Goal: Information Seeking & Learning: Learn about a topic

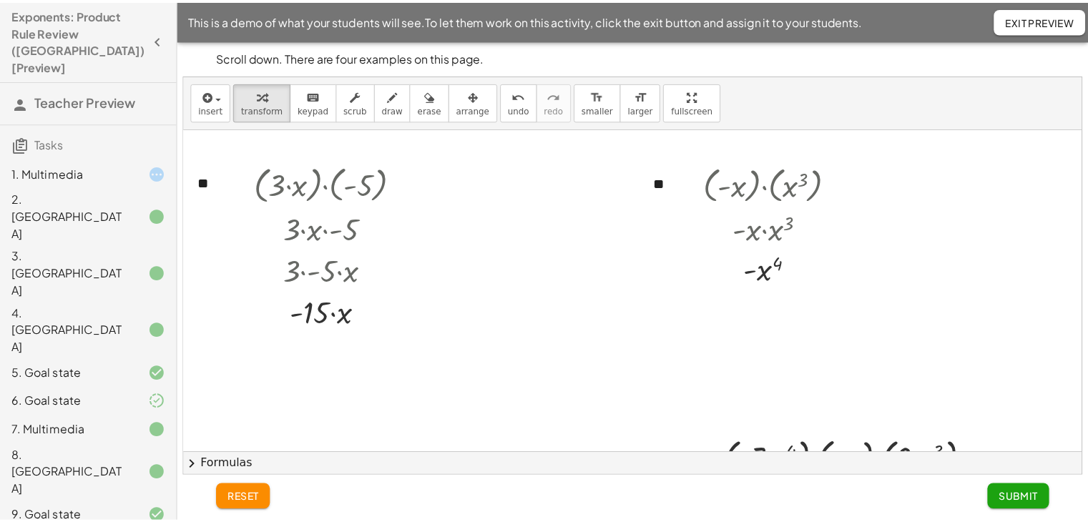
scroll to position [117, 0]
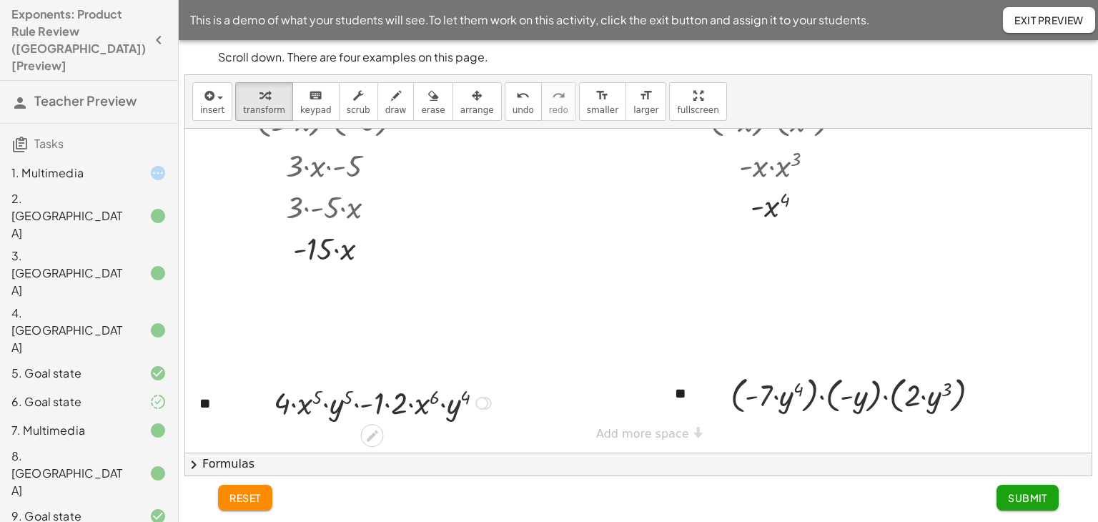
drag, startPoint x: 387, startPoint y: 407, endPoint x: 393, endPoint y: 413, distance: 9.1
click at [387, 407] on div at bounding box center [385, 401] width 236 height 41
drag, startPoint x: 393, startPoint y: 401, endPoint x: 323, endPoint y: 405, distance: 70.2
click at [323, 403] on div at bounding box center [384, 401] width 219 height 41
drag, startPoint x: 412, startPoint y: 404, endPoint x: 355, endPoint y: 407, distance: 57.3
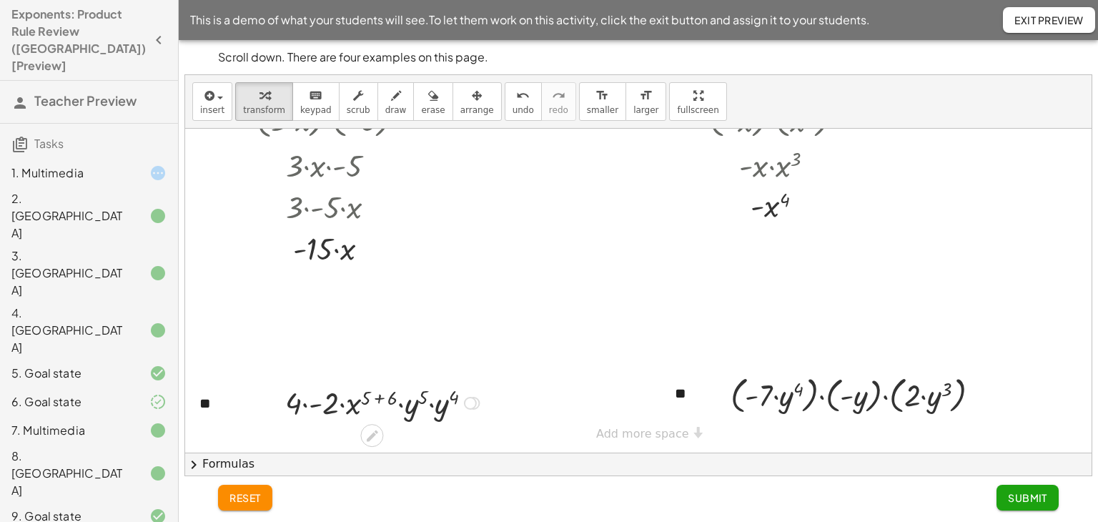
drag, startPoint x: 305, startPoint y: 400, endPoint x: 327, endPoint y: 421, distance: 30.4
click at [306, 403] on div at bounding box center [384, 401] width 213 height 41
click at [369, 396] on div at bounding box center [384, 401] width 191 height 41
click at [412, 405] on div at bounding box center [384, 401] width 167 height 41
click at [413, 398] on div at bounding box center [384, 401] width 163 height 41
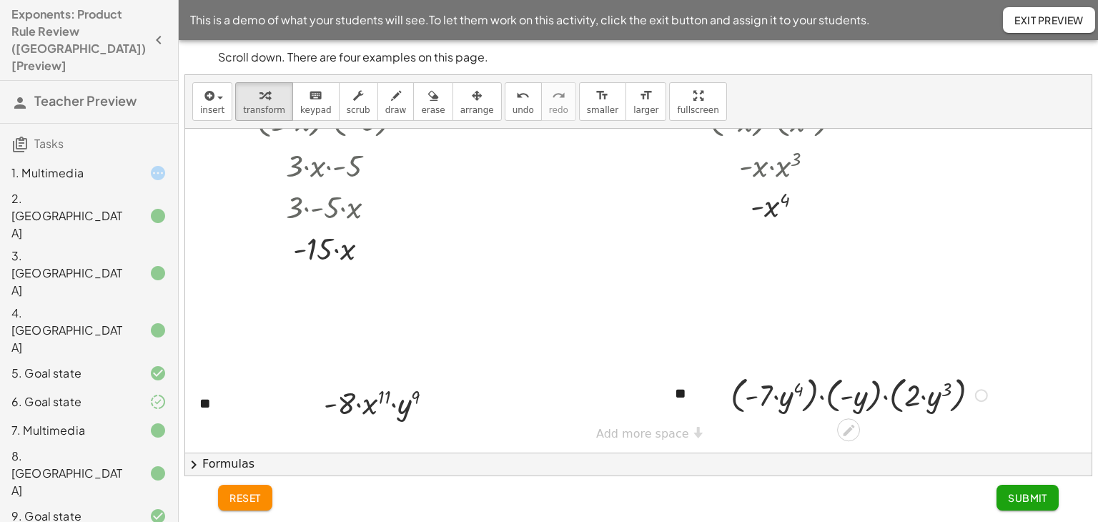
click at [814, 393] on div at bounding box center [861, 394] width 275 height 46
click at [812, 400] on div at bounding box center [861, 394] width 246 height 46
click at [867, 393] on div at bounding box center [861, 394] width 217 height 46
click at [849, 395] on div at bounding box center [861, 393] width 187 height 41
click at [830, 395] on div at bounding box center [861, 393] width 166 height 41
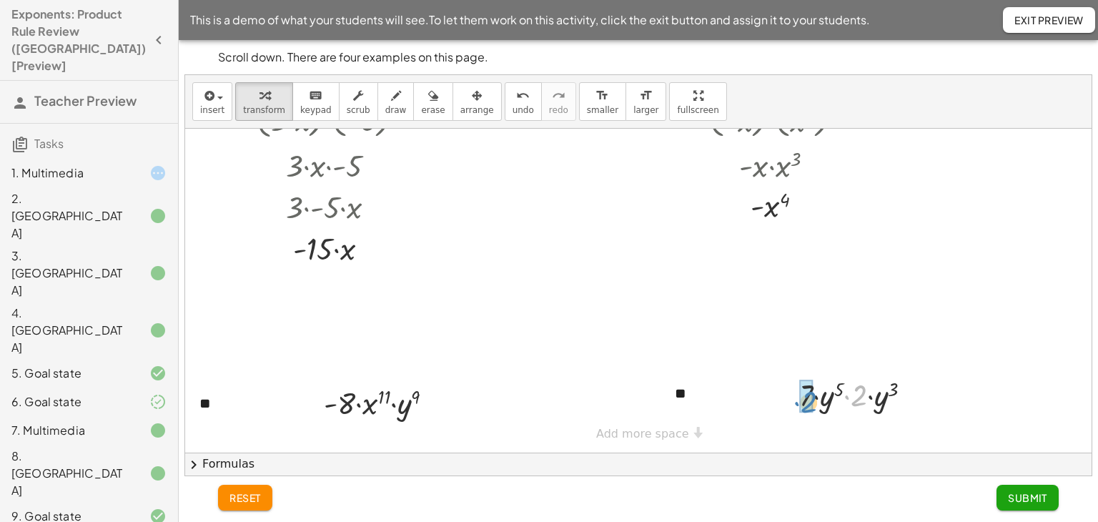
drag, startPoint x: 856, startPoint y: 400, endPoint x: 806, endPoint y: 406, distance: 50.5
click at [867, 395] on div at bounding box center [861, 393] width 128 height 41
drag, startPoint x: 870, startPoint y: 390, endPoint x: 877, endPoint y: 417, distance: 27.9
click at [872, 393] on div at bounding box center [862, 393] width 124 height 41
drag, startPoint x: 1008, startPoint y: 496, endPoint x: 707, endPoint y: 451, distance: 305.0
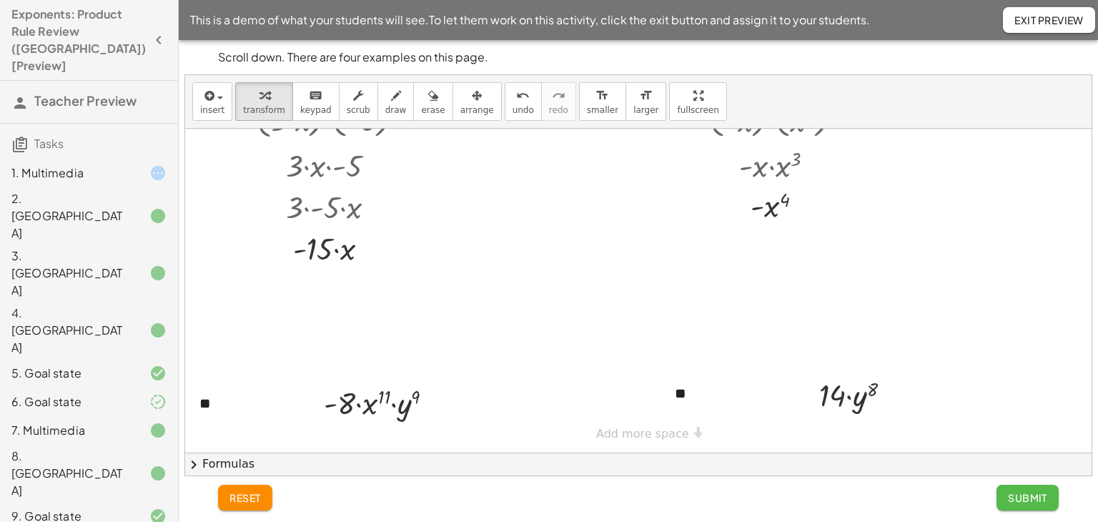
click at [1007, 493] on button "Submit" at bounding box center [1028, 498] width 62 height 26
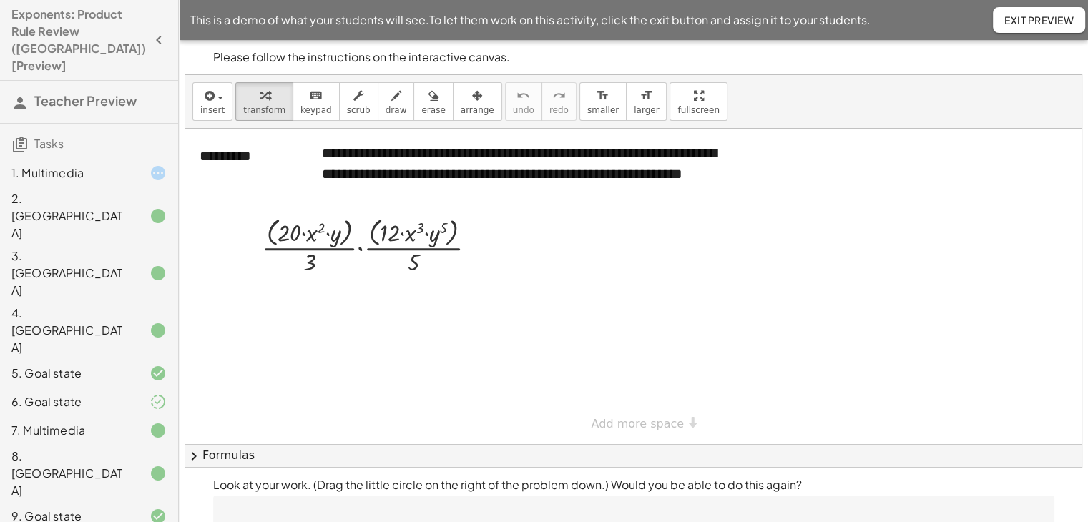
scroll to position [112, 0]
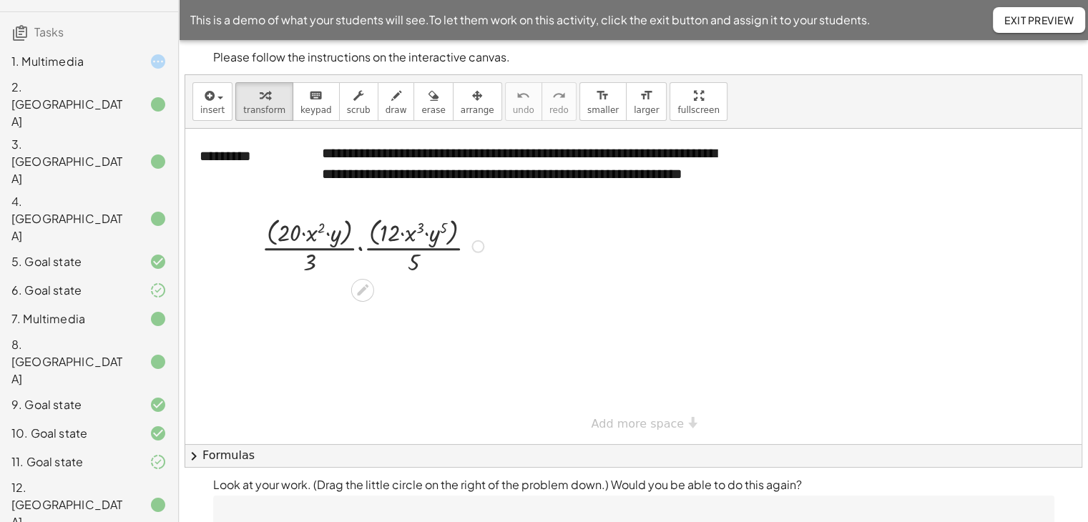
drag, startPoint x: 346, startPoint y: 238, endPoint x: 337, endPoint y: 278, distance: 41.1
click at [346, 238] on div at bounding box center [375, 245] width 241 height 64
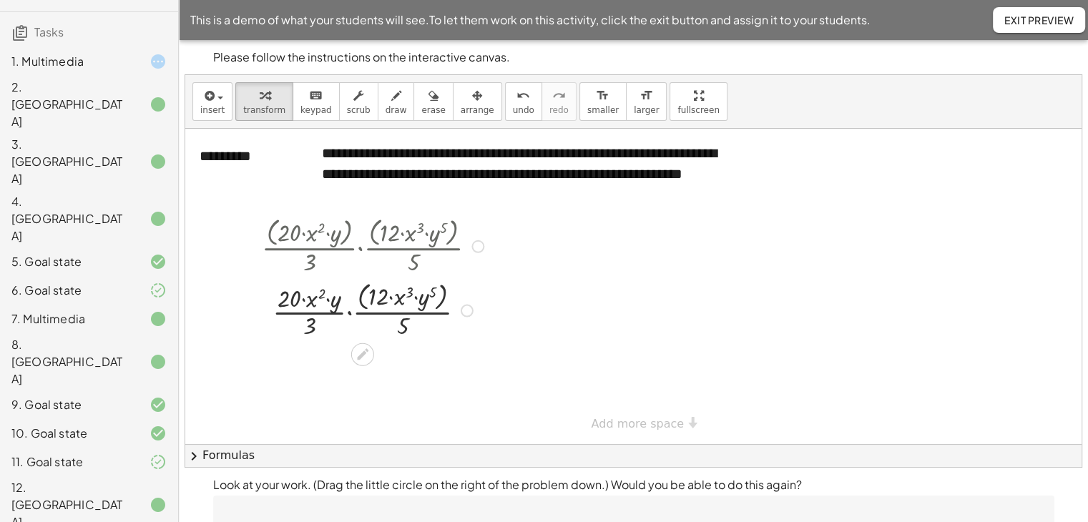
click at [360, 287] on div at bounding box center [375, 309] width 241 height 64
drag, startPoint x: 401, startPoint y: 322, endPoint x: 300, endPoint y: 296, distance: 104.1
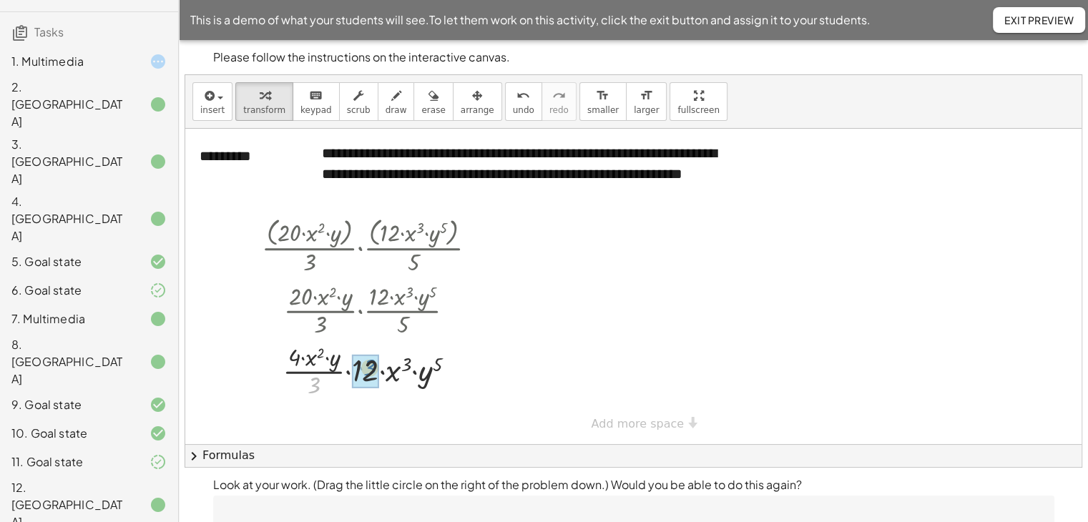
drag, startPoint x: 314, startPoint y: 384, endPoint x: 370, endPoint y: 366, distance: 59.3
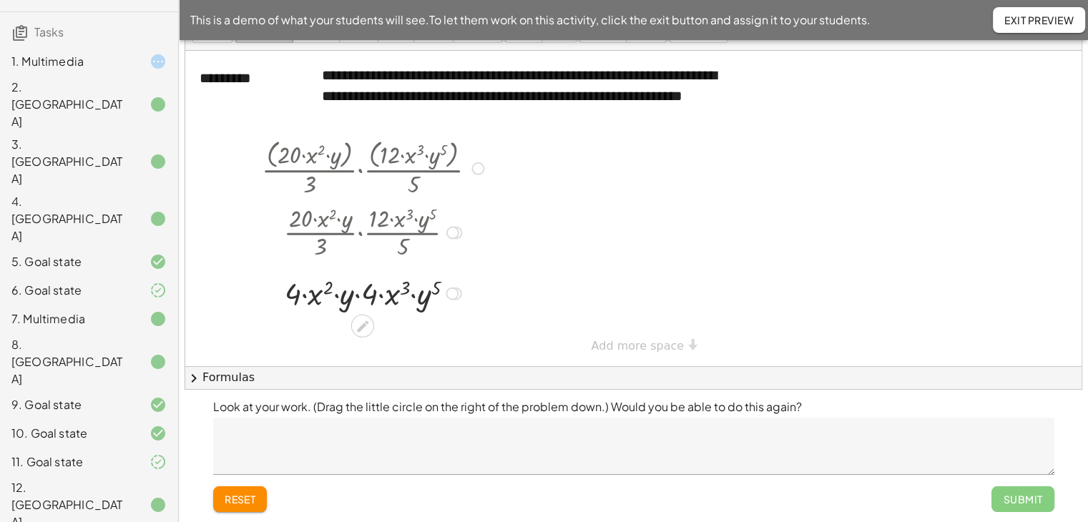
scroll to position [79, 0]
drag, startPoint x: 369, startPoint y: 295, endPoint x: 300, endPoint y: 325, distance: 75.9
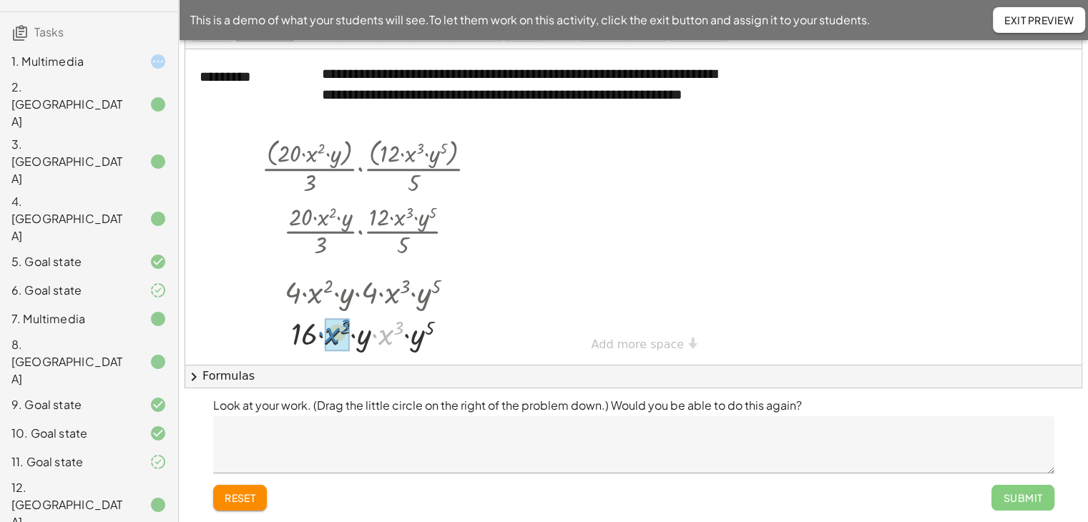
drag, startPoint x: 386, startPoint y: 333, endPoint x: 333, endPoint y: 331, distance: 53.7
click at [360, 328] on div at bounding box center [375, 332] width 241 height 41
click at [389, 335] on div at bounding box center [375, 332] width 241 height 41
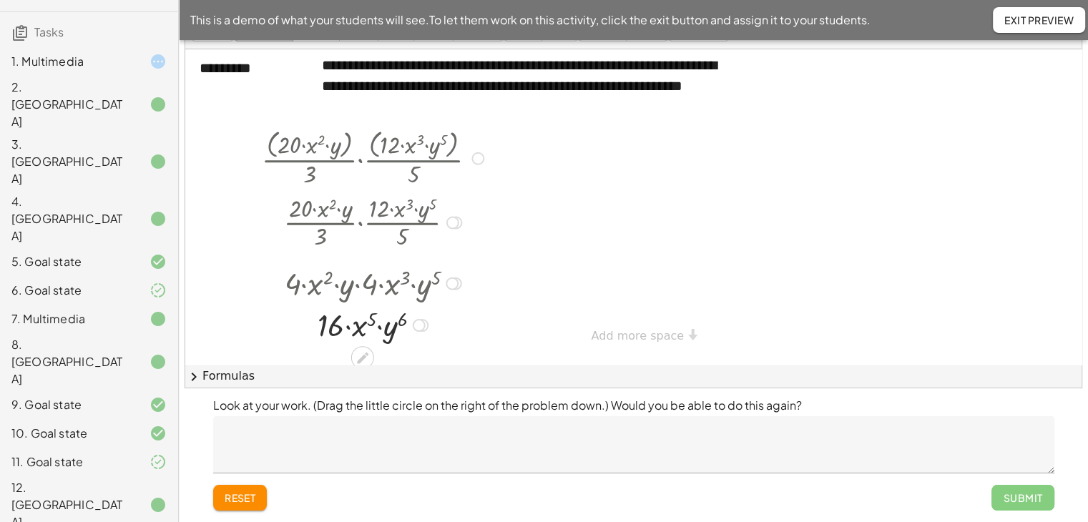
scroll to position [11, 0]
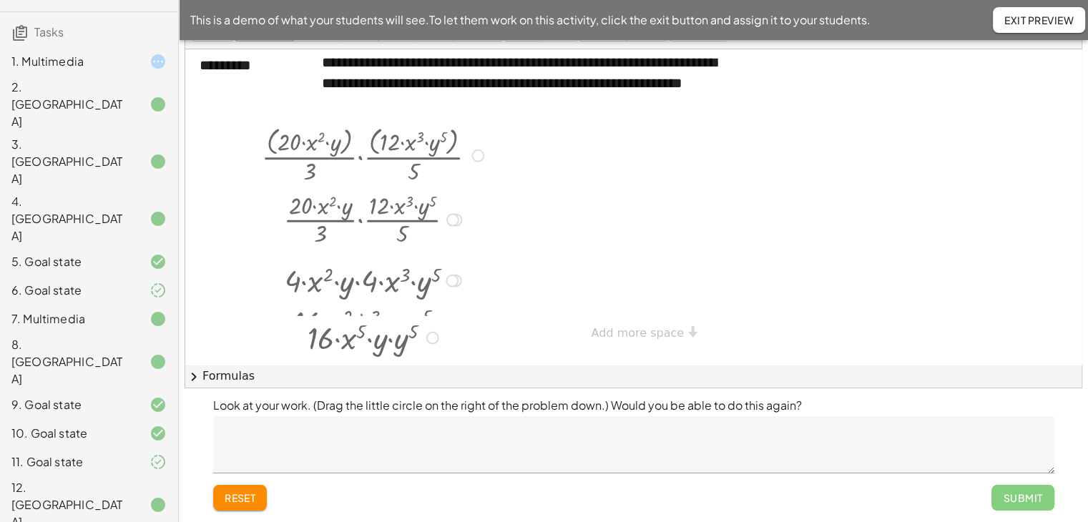
drag, startPoint x: 416, startPoint y: 327, endPoint x: 406, endPoint y: 350, distance: 24.7
click at [417, 390] on div "**********" at bounding box center [633, 241] width 909 height 561
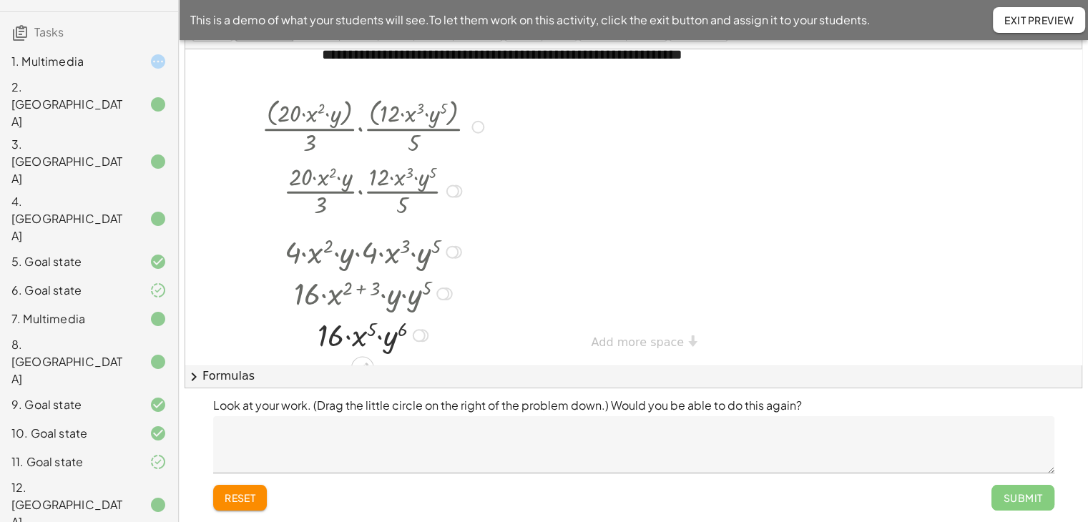
scroll to position [54, 0]
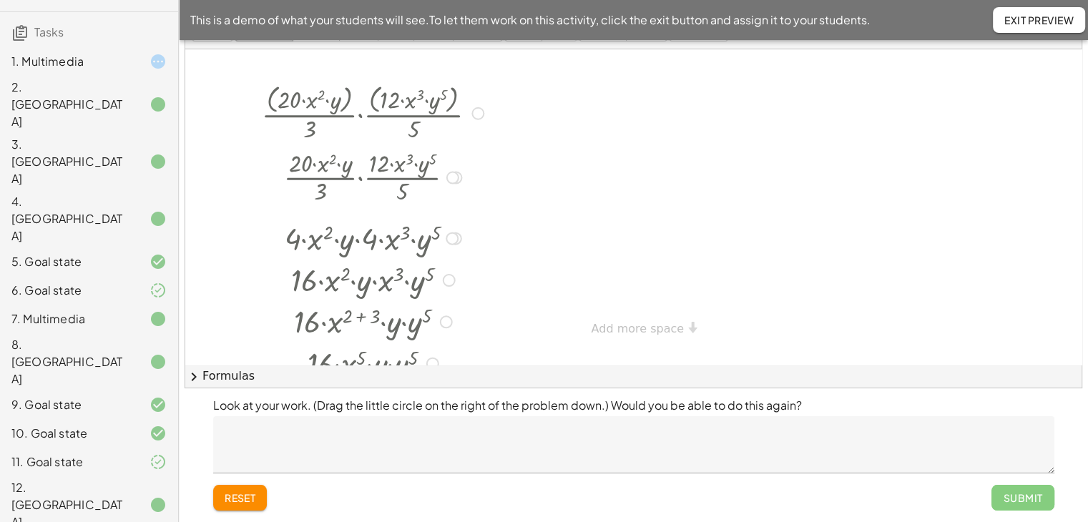
drag, startPoint x: 413, startPoint y: 321, endPoint x: 389, endPoint y: 296, distance: 34.9
click at [421, 414] on div "**********" at bounding box center [633, 241] width 909 height 561
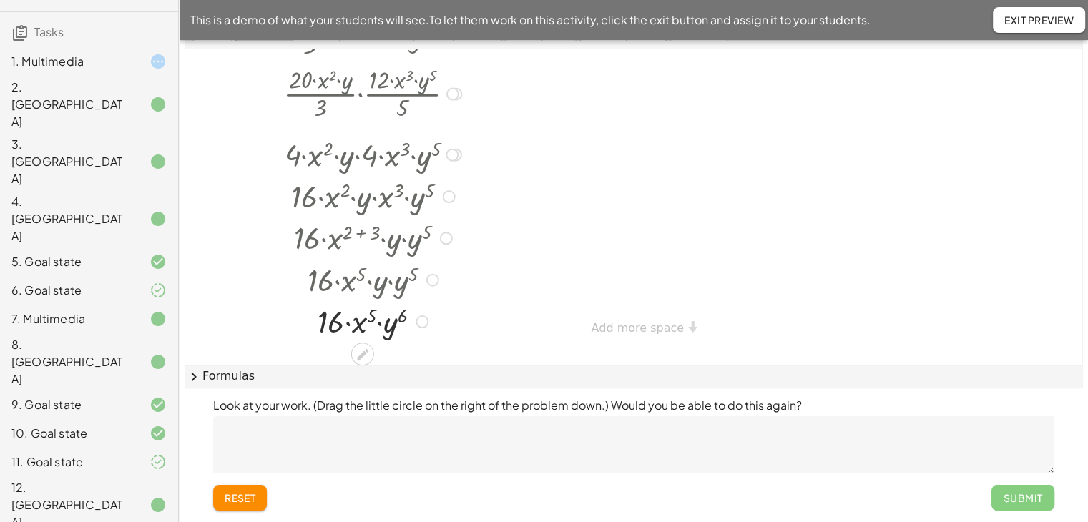
scroll to position [137, 0]
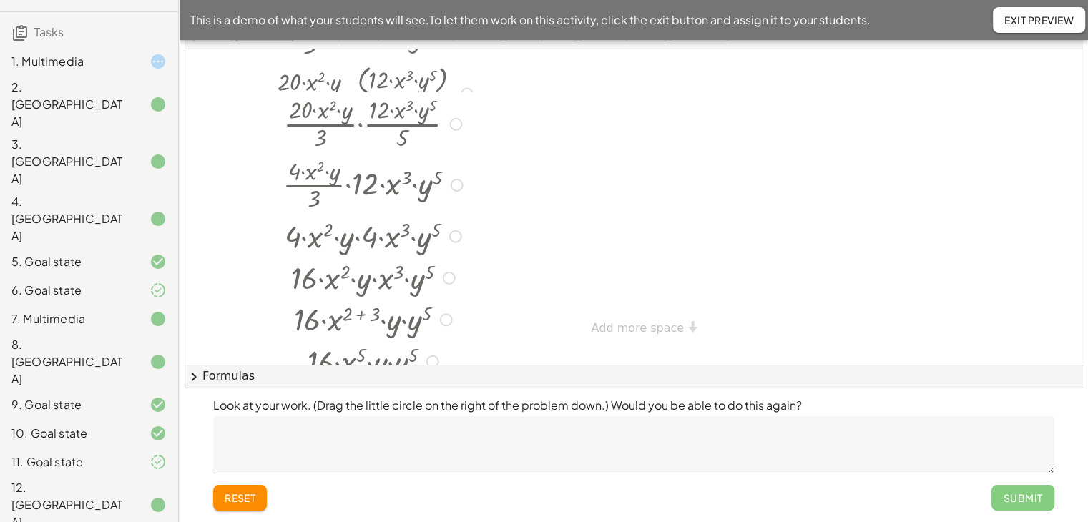
drag, startPoint x: 450, startPoint y: 155, endPoint x: 458, endPoint y: 241, distance: 86.2
click at [363, 237] on div "· 4 · x 2 · y · 4 · x 3 · y 5" at bounding box center [363, 237] width 0 height 0
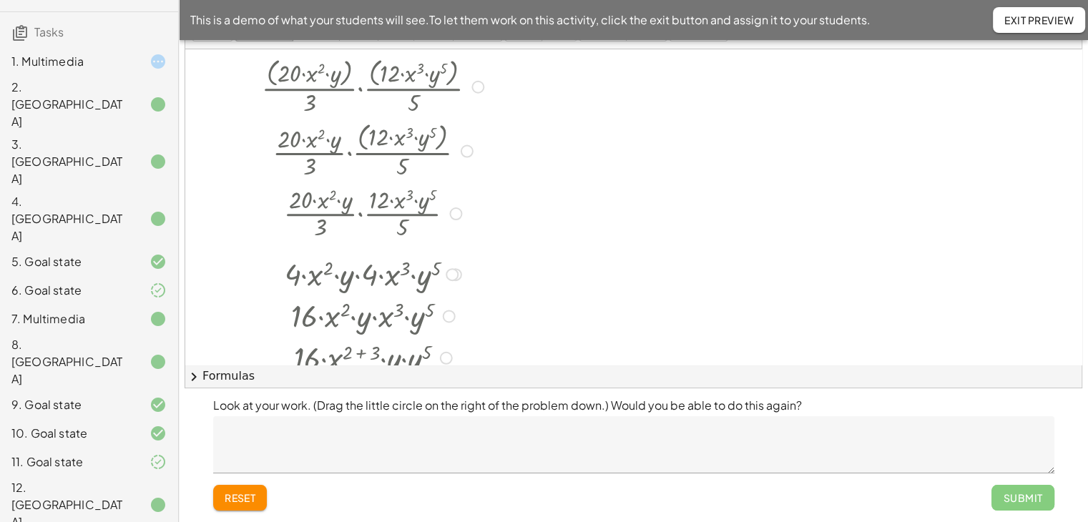
scroll to position [0, 0]
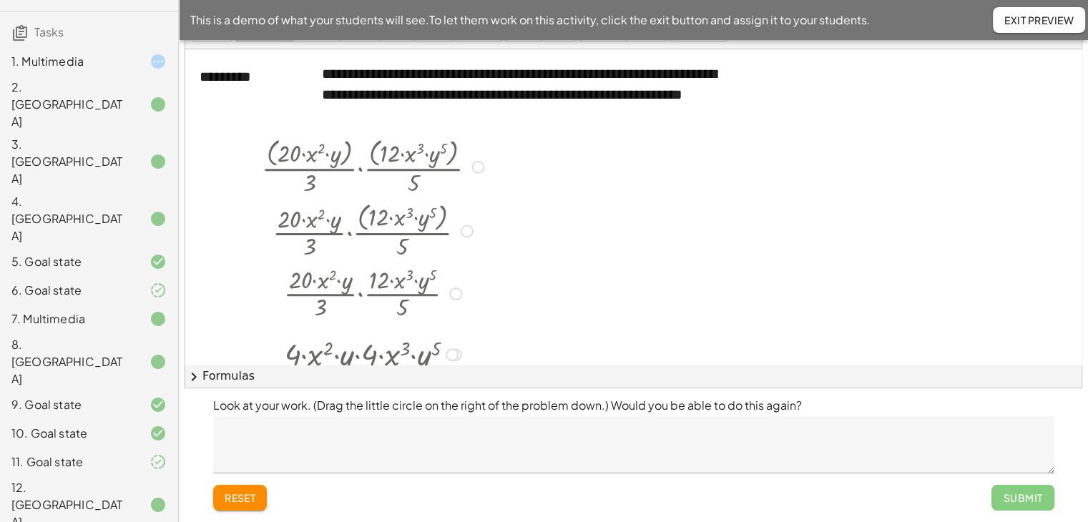
click at [478, 169] on div at bounding box center [477, 167] width 13 height 13
drag, startPoint x: 483, startPoint y: 165, endPoint x: 460, endPoint y: 252, distance: 89.7
click at [469, 282] on div "· · ( · 20 · x 2 · y ) · 3 · · ( · 12 · x 3 · y 5 ) · 5 Go back to this line Co…" at bounding box center [366, 337] width 253 height 415
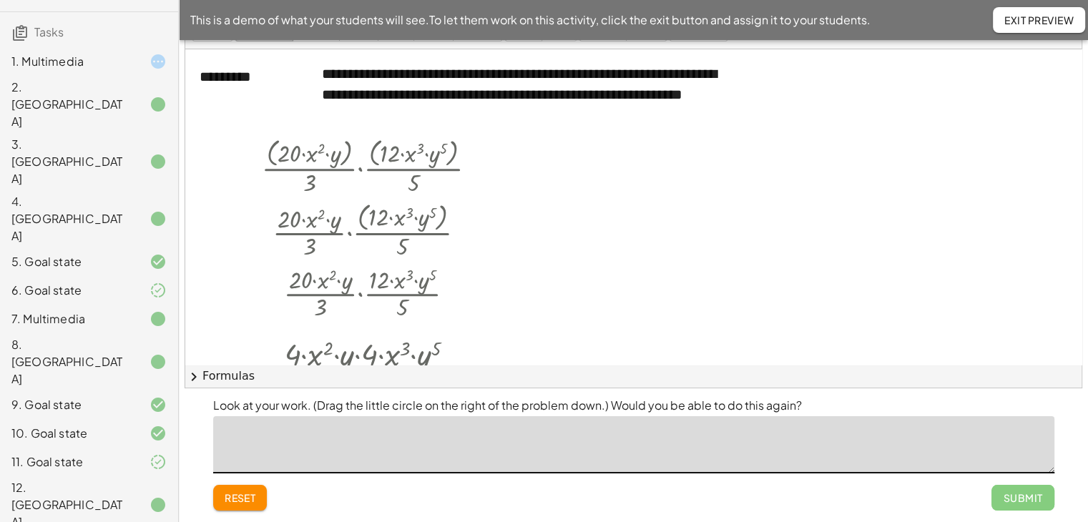
click at [935, 453] on textarea at bounding box center [633, 444] width 841 height 57
type textarea "***"
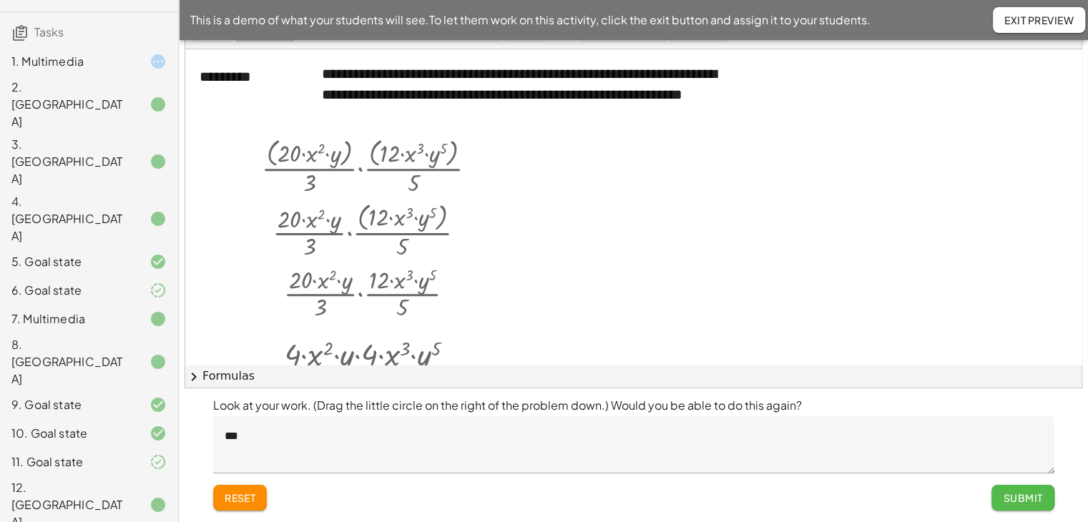
click at [1027, 500] on span "Submit" at bounding box center [1022, 497] width 39 height 13
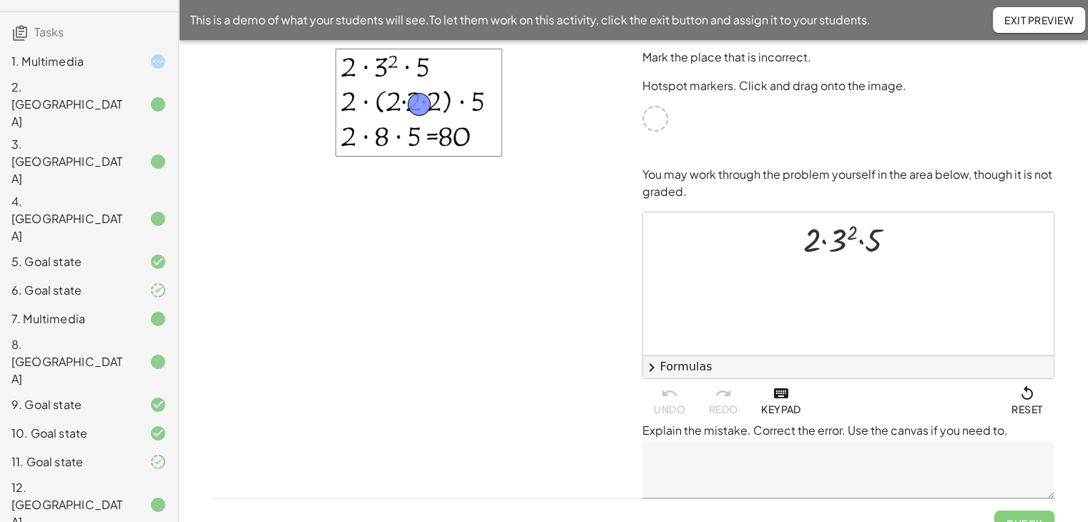
drag, startPoint x: 658, startPoint y: 112, endPoint x: 509, endPoint y: 141, distance: 151.5
click at [846, 236] on div at bounding box center [855, 238] width 119 height 44
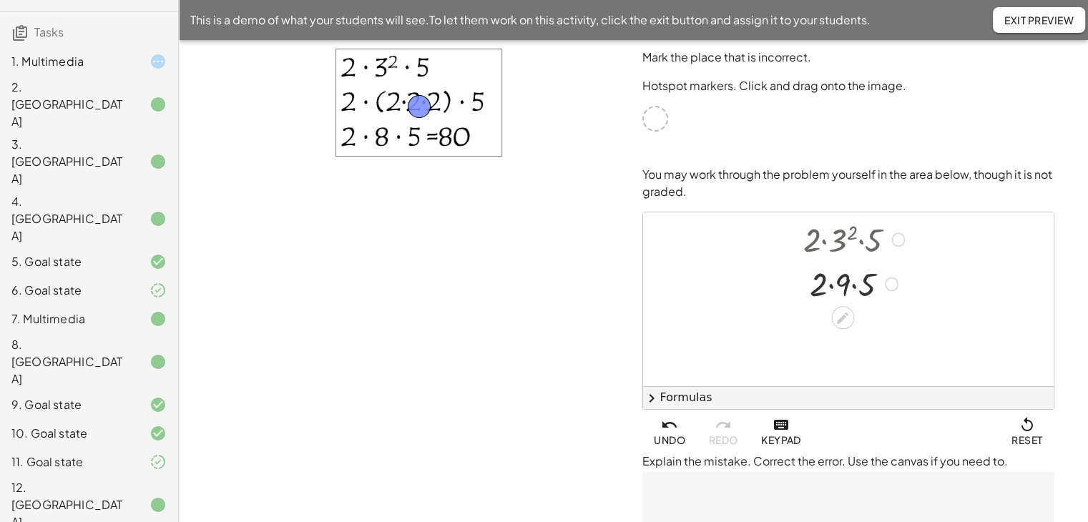
click at [852, 285] on div at bounding box center [855, 282] width 119 height 44
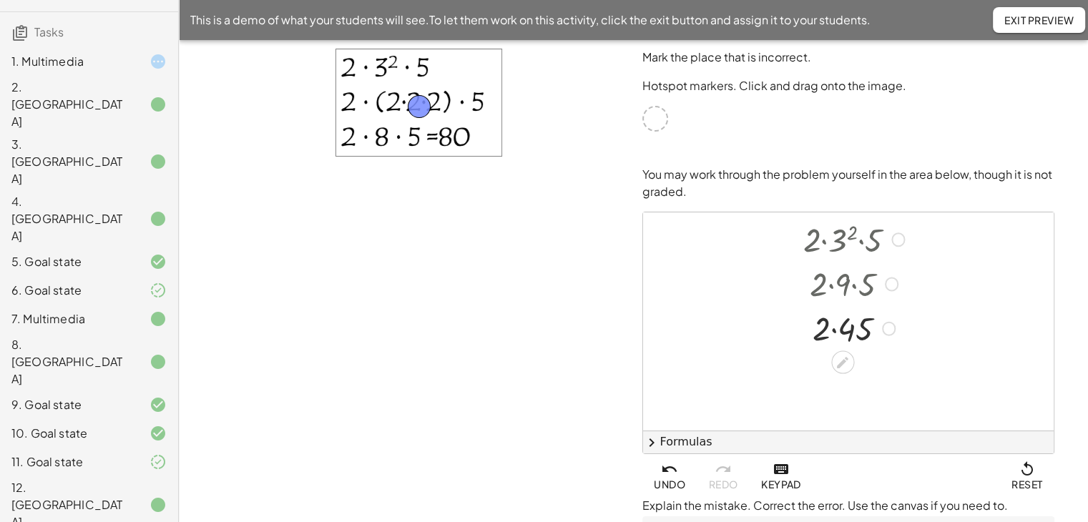
click at [832, 330] on div at bounding box center [855, 327] width 119 height 44
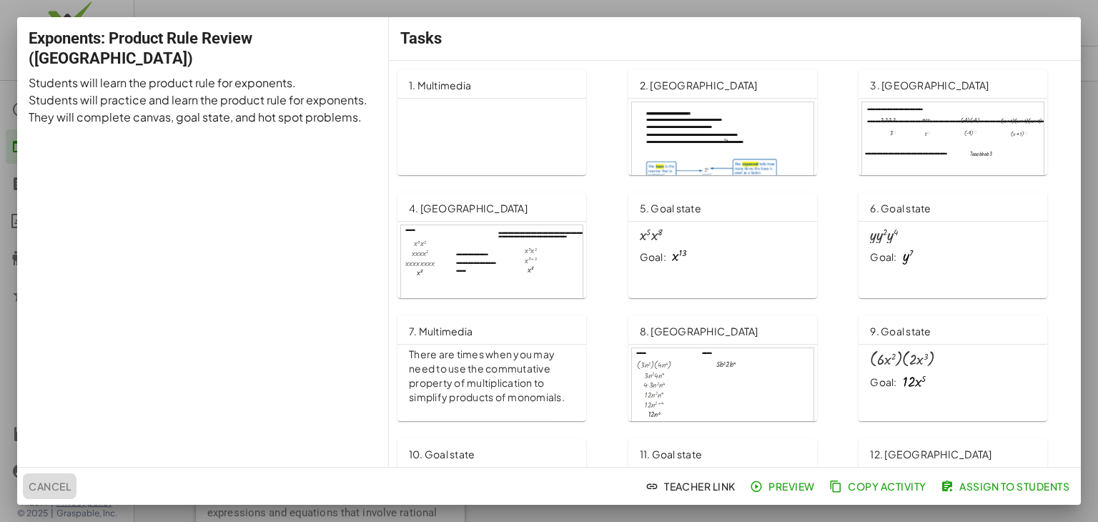
drag, startPoint x: 61, startPoint y: 483, endPoint x: 274, endPoint y: 438, distance: 217.8
click at [61, 484] on span "Cancel" at bounding box center [50, 486] width 42 height 13
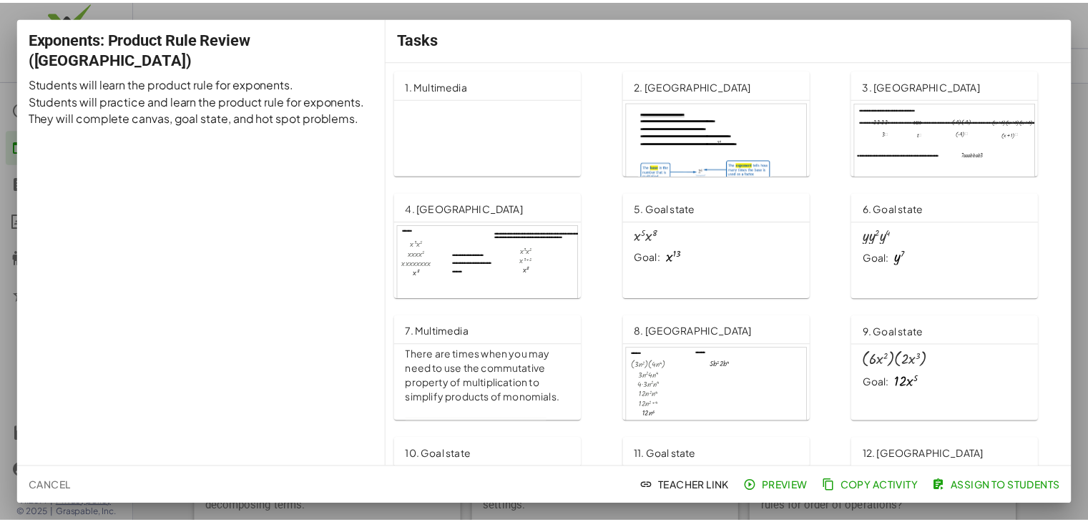
scroll to position [1287, 0]
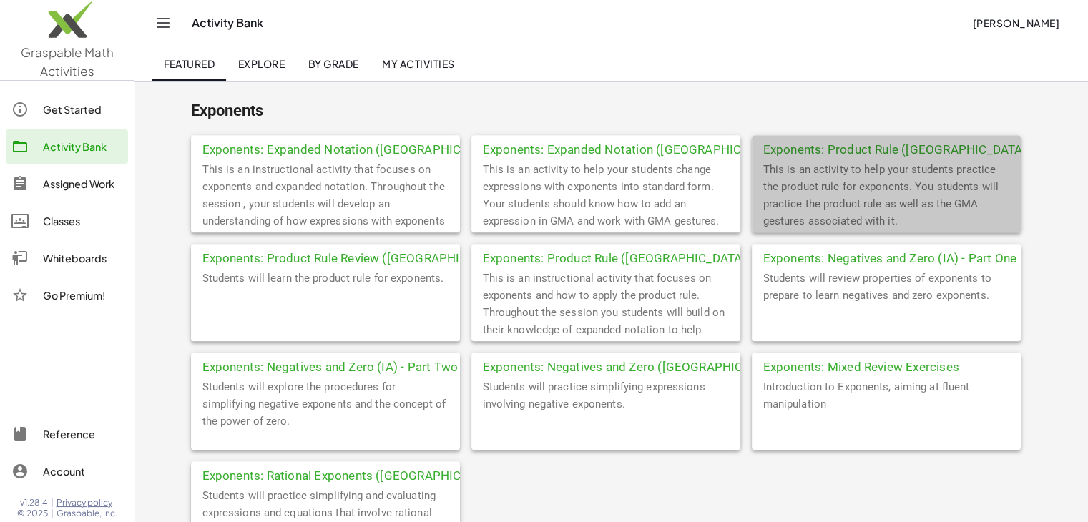
click at [848, 171] on div "This is an activity to help your students practice the product rule for exponen…" at bounding box center [886, 197] width 269 height 72
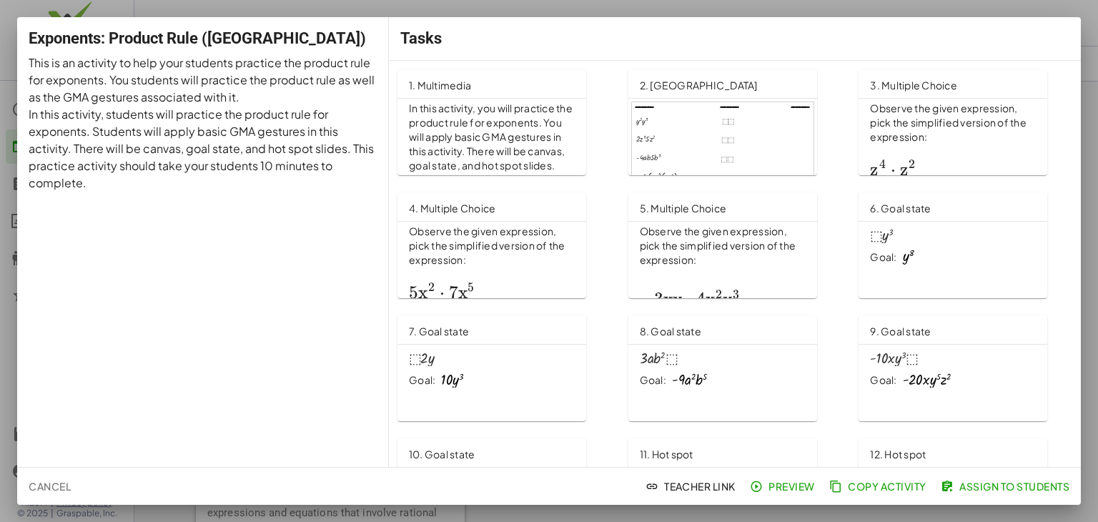
click at [479, 139] on p "In this activity, you will practice the product rule for exponents. You will ap…" at bounding box center [492, 159] width 166 height 114
click at [43, 481] on span "Cancel" at bounding box center [50, 486] width 42 height 13
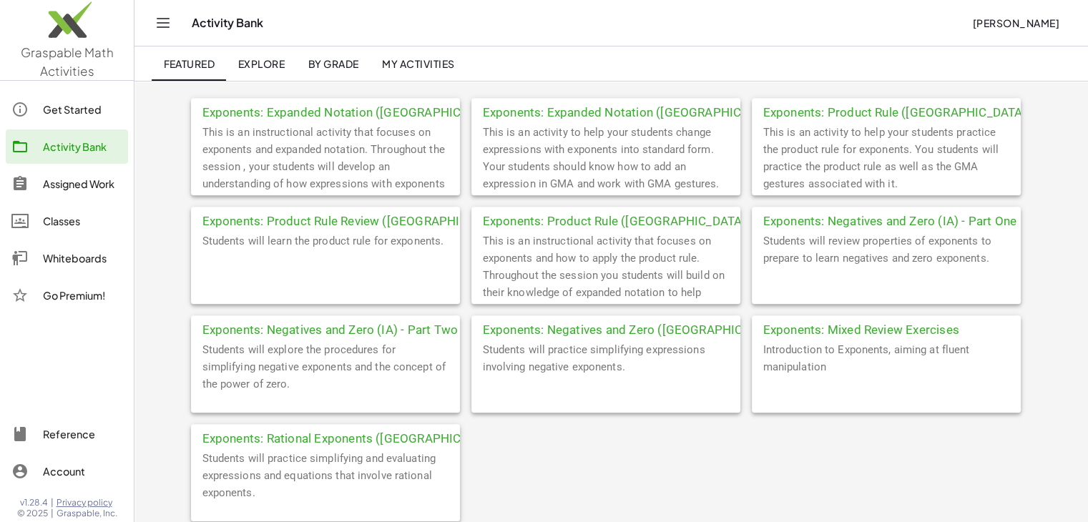
scroll to position [1359, 0]
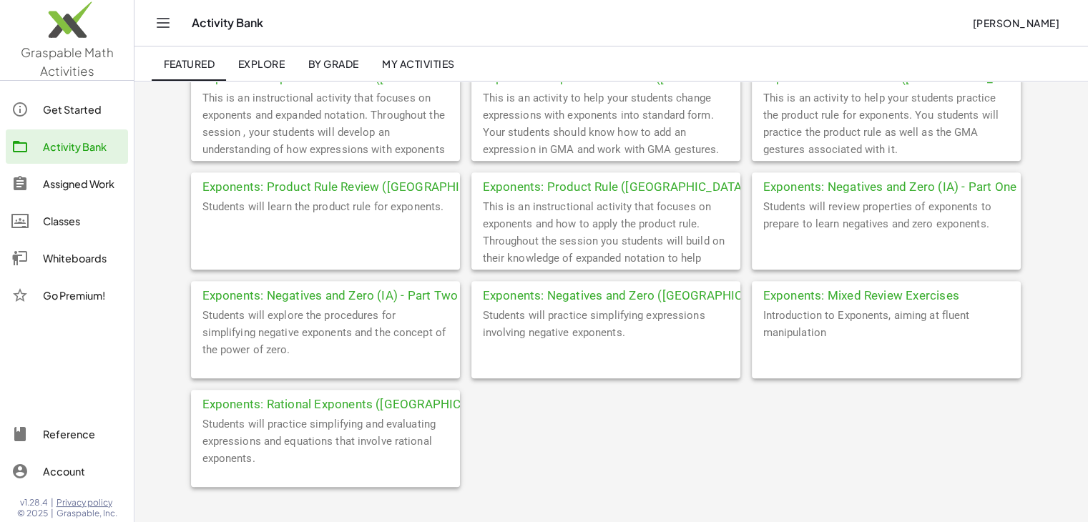
click at [234, 425] on div "Students will practice simplifying and evaluating expressions and equations tha…" at bounding box center [325, 452] width 269 height 72
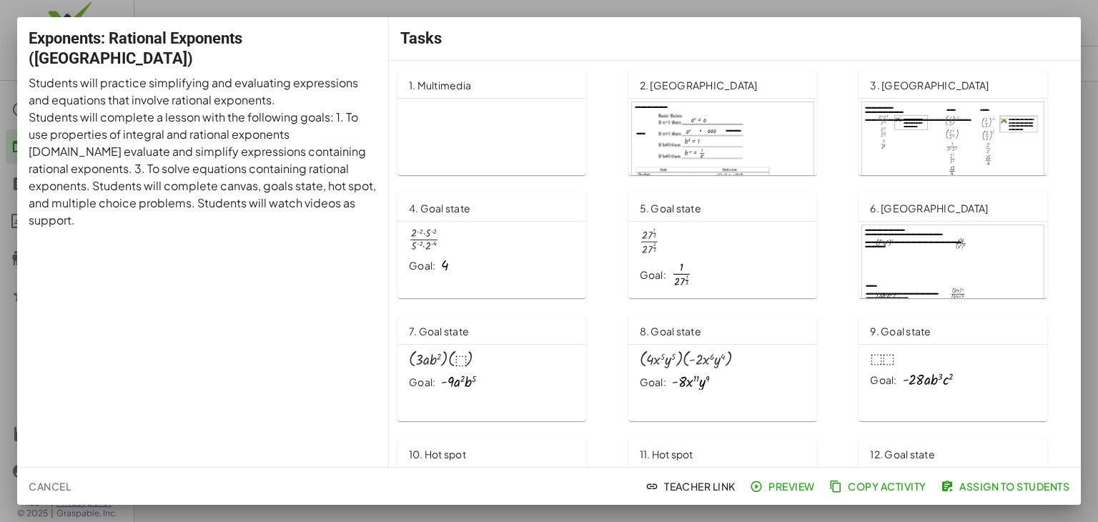
click at [483, 138] on p "Exponents: Rational Exponents (IA)" at bounding box center [529, 429] width 240 height 654
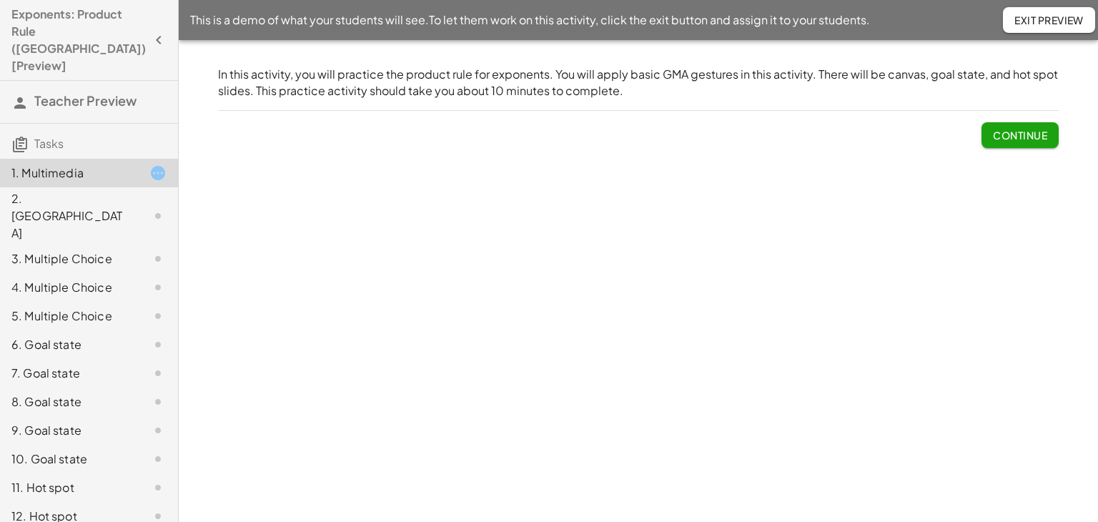
drag, startPoint x: 1033, startPoint y: 132, endPoint x: 876, endPoint y: 254, distance: 199.3
click at [1033, 131] on span "Continue" at bounding box center [1020, 135] width 54 height 13
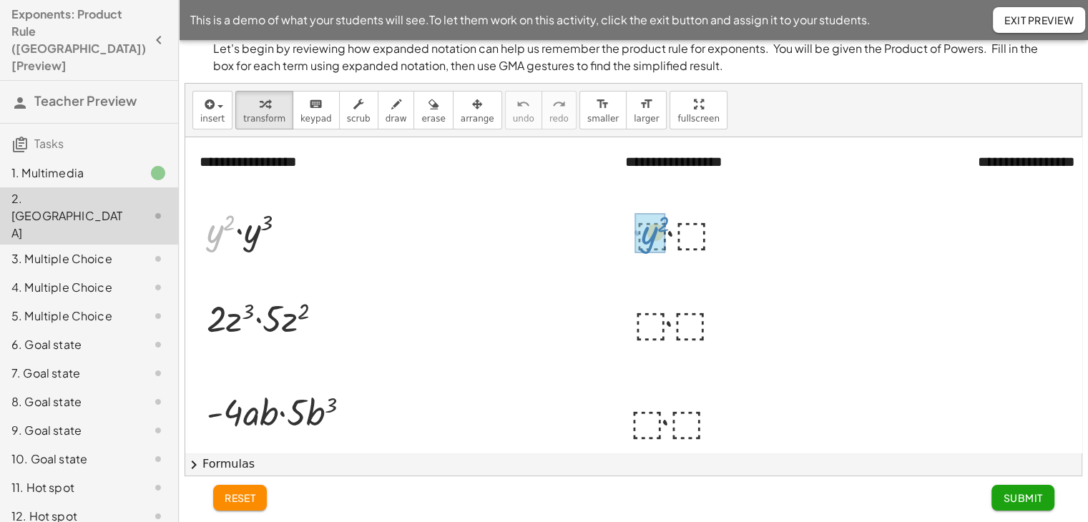
drag, startPoint x: 212, startPoint y: 234, endPoint x: 647, endPoint y: 235, distance: 435.5
click at [257, 230] on div at bounding box center [252, 229] width 105 height 47
drag, startPoint x: 249, startPoint y: 235, endPoint x: 695, endPoint y: 232, distance: 446.3
click at [669, 235] on div at bounding box center [681, 231] width 105 height 49
click at [678, 221] on div at bounding box center [682, 230] width 100 height 47
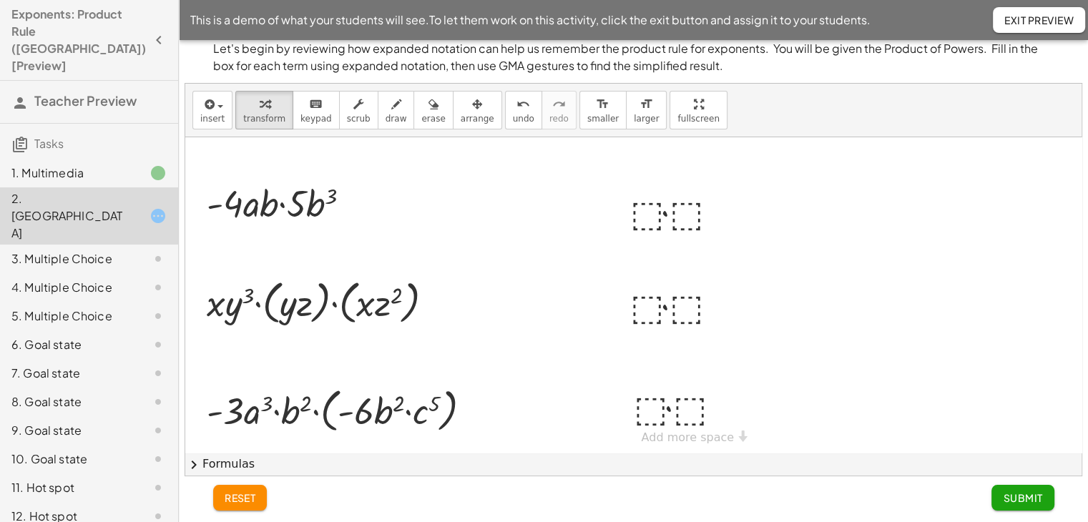
scroll to position [215, 0]
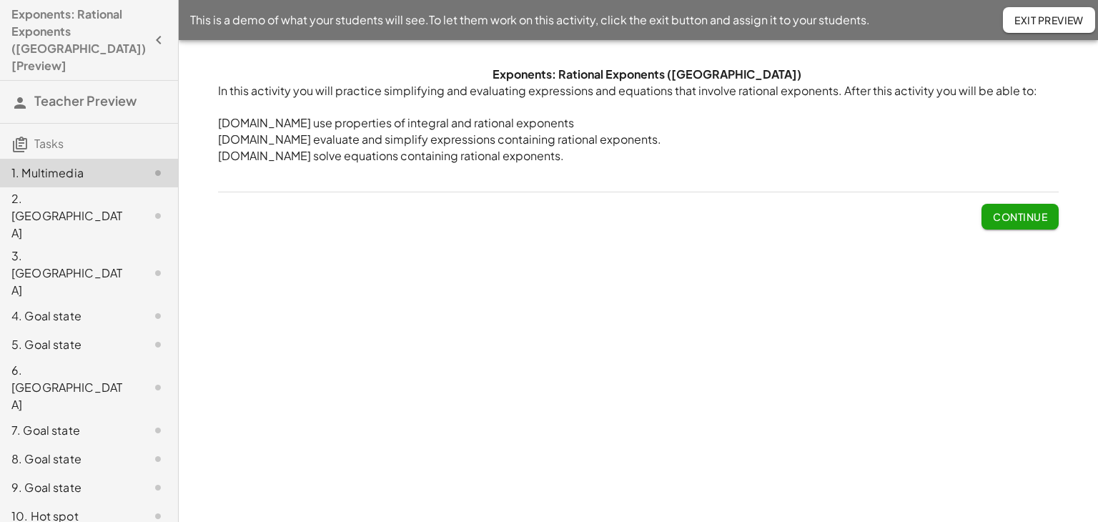
click at [995, 226] on button "Continue" at bounding box center [1020, 217] width 77 height 26
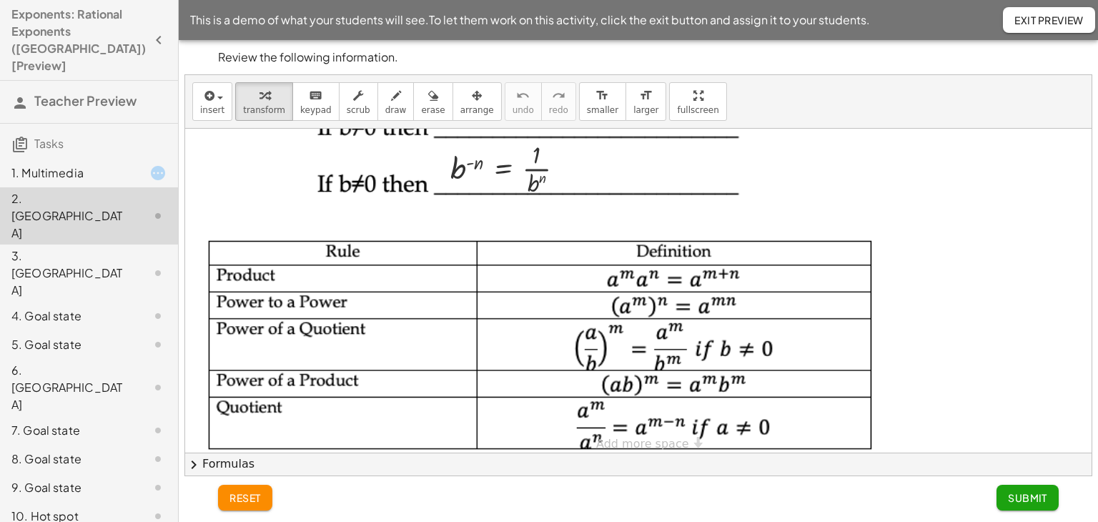
scroll to position [226, 0]
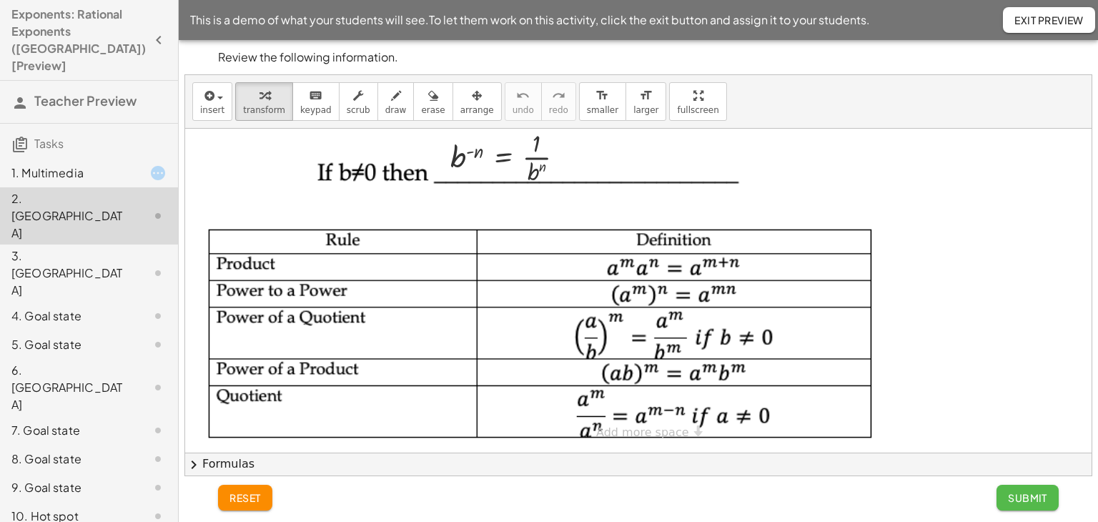
click at [1027, 498] on span "Submit" at bounding box center [1027, 497] width 39 height 13
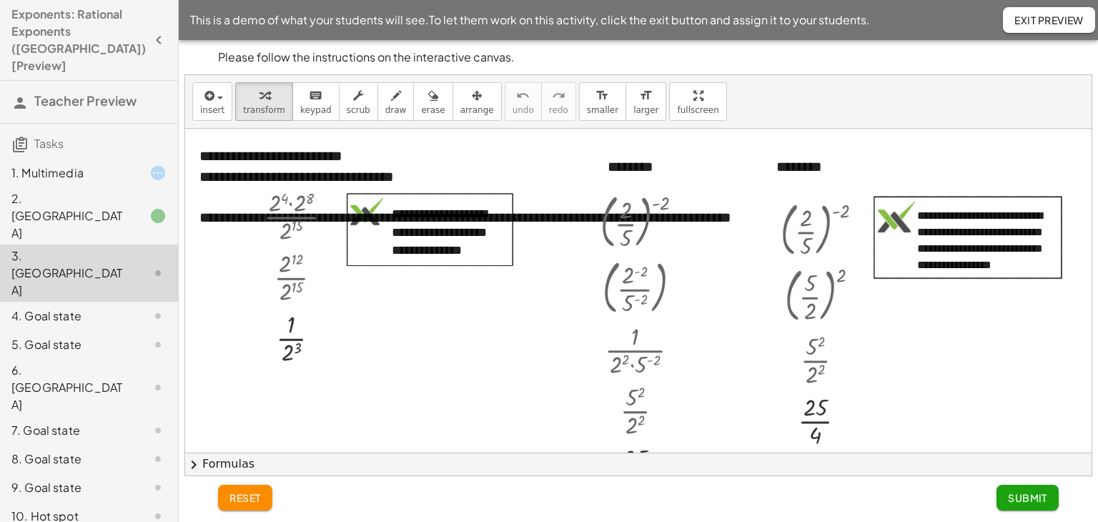
click at [392, 304] on div at bounding box center [638, 380] width 907 height 502
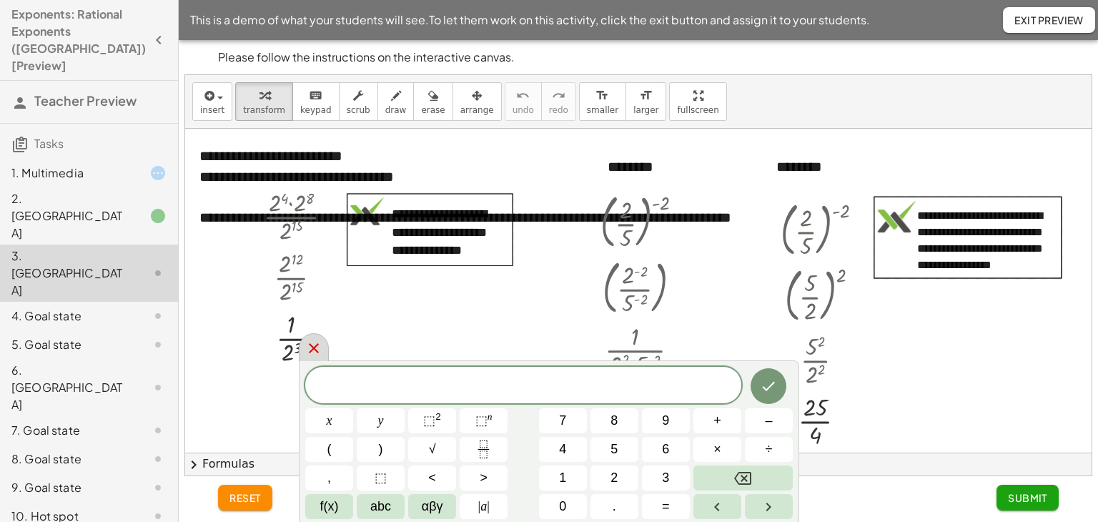
click at [310, 350] on icon at bounding box center [313, 348] width 17 height 17
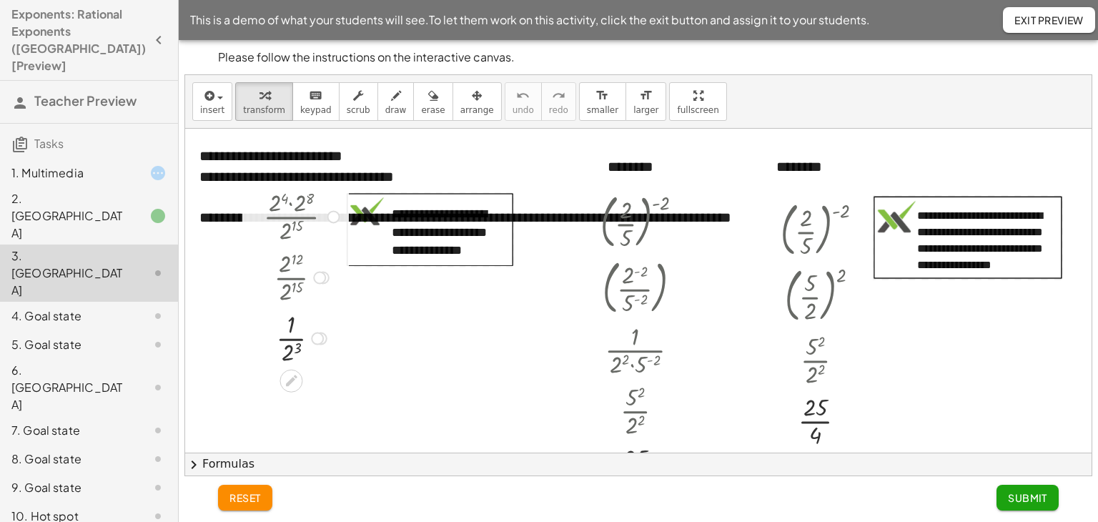
click at [289, 205] on div at bounding box center [304, 215] width 94 height 61
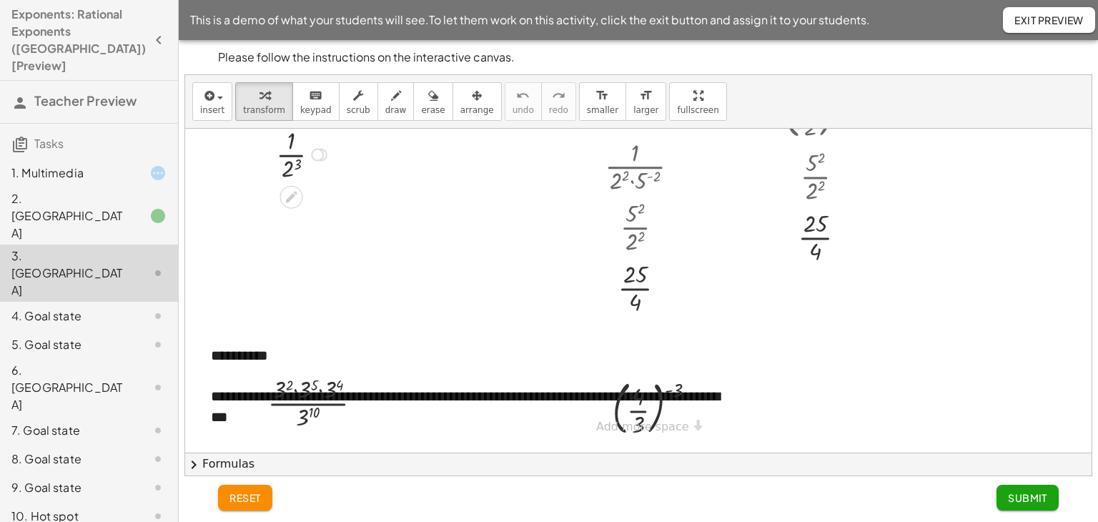
scroll to position [185, 0]
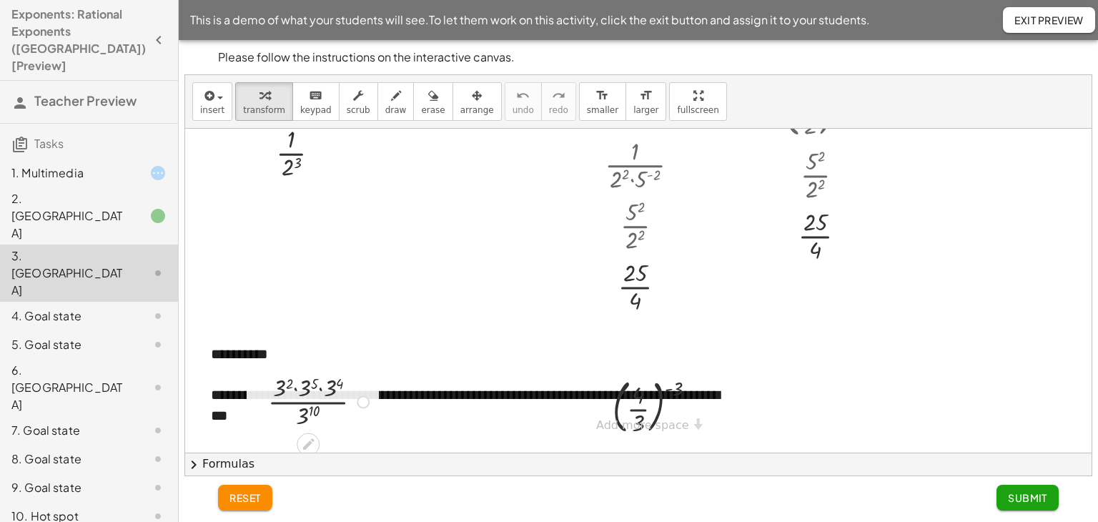
click at [293, 391] on div at bounding box center [321, 400] width 120 height 61
click at [318, 390] on div at bounding box center [321, 400] width 114 height 61
drag, startPoint x: 303, startPoint y: 382, endPoint x: 305, endPoint y: 390, distance: 8.8
click at [303, 384] on div at bounding box center [321, 400] width 109 height 61
click at [309, 382] on div at bounding box center [321, 400] width 88 height 61
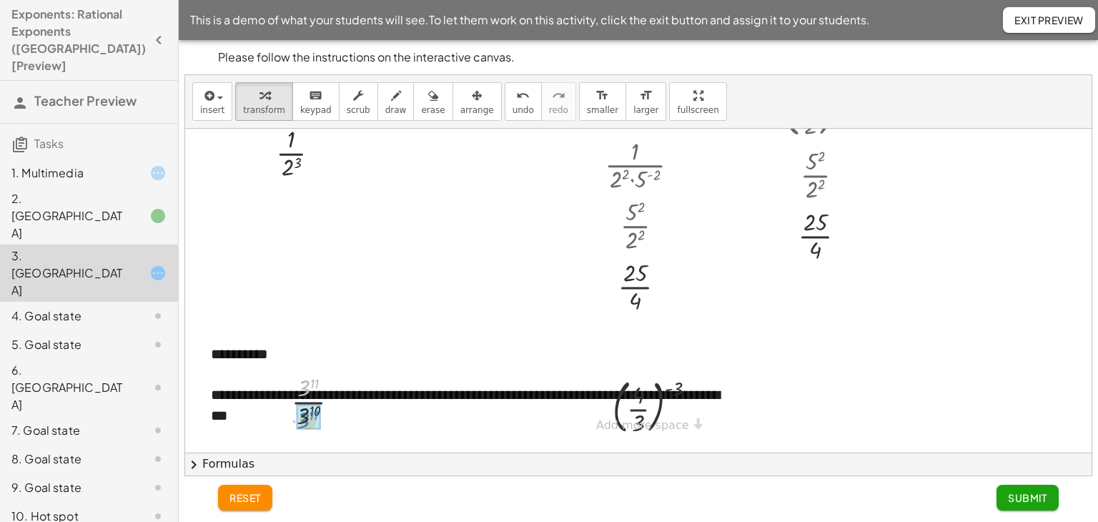
drag, startPoint x: 309, startPoint y: 384, endPoint x: 308, endPoint y: 416, distance: 32.2
drag, startPoint x: 315, startPoint y: 413, endPoint x: 306, endPoint y: 418, distance: 9.9
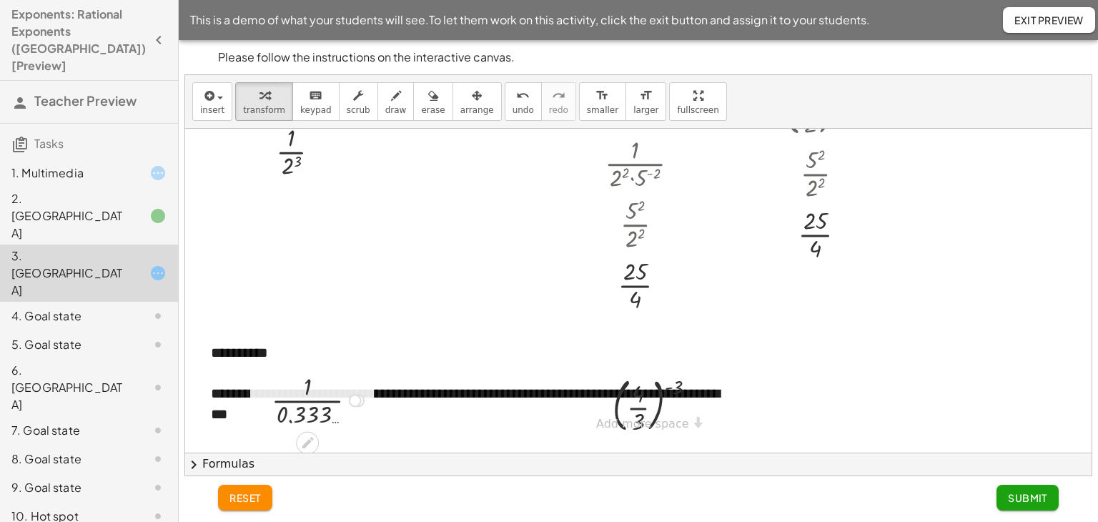
scroll to position [187, 0]
click at [355, 395] on div at bounding box center [355, 399] width 13 height 13
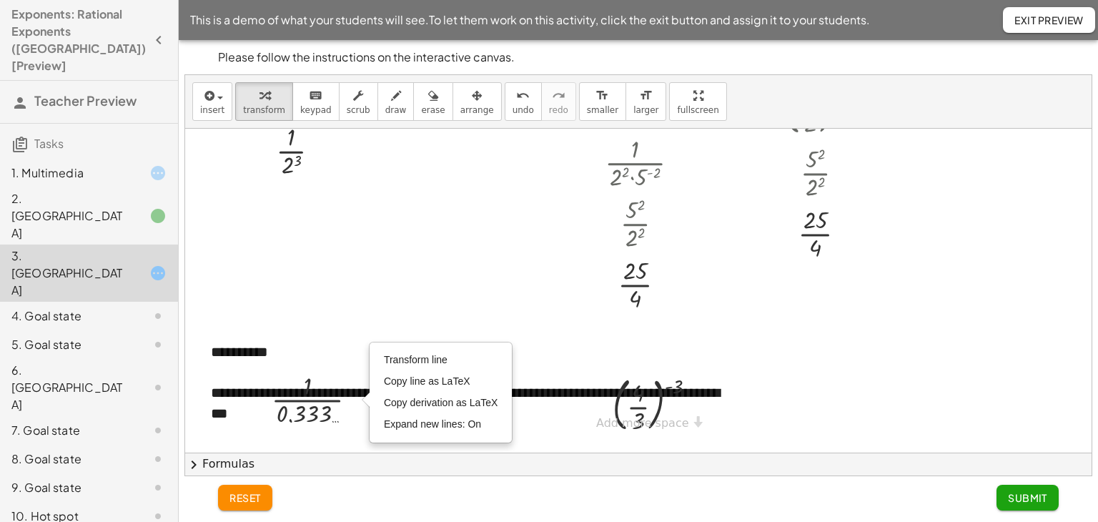
scroll to position [185, 0]
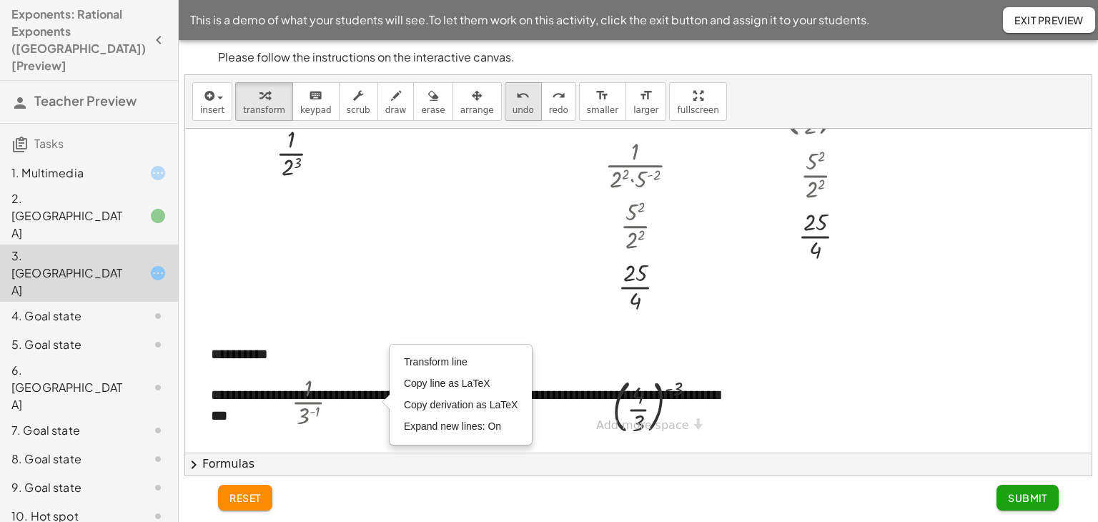
click at [513, 107] on span "undo" at bounding box center [523, 110] width 21 height 10
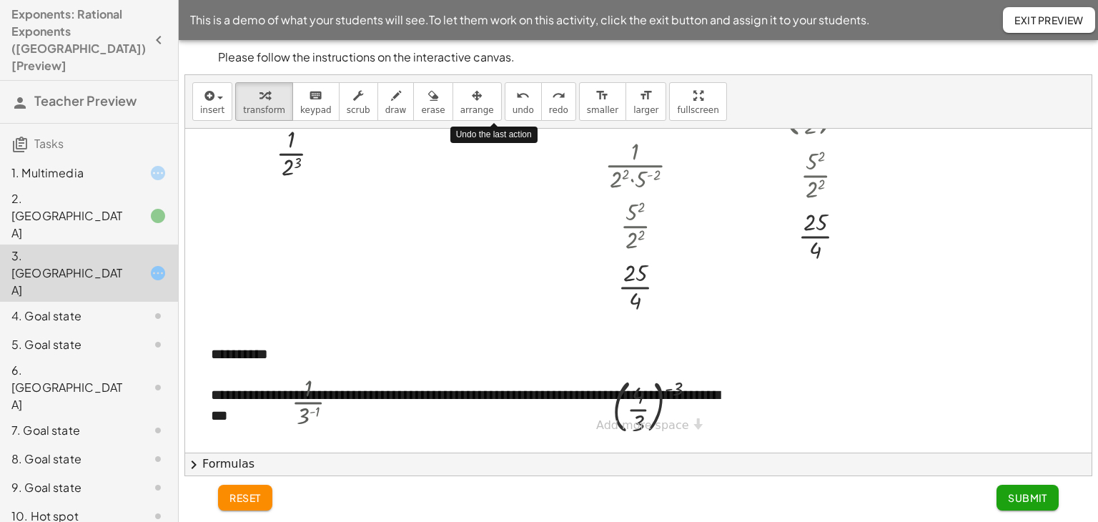
scroll to position [187, 0]
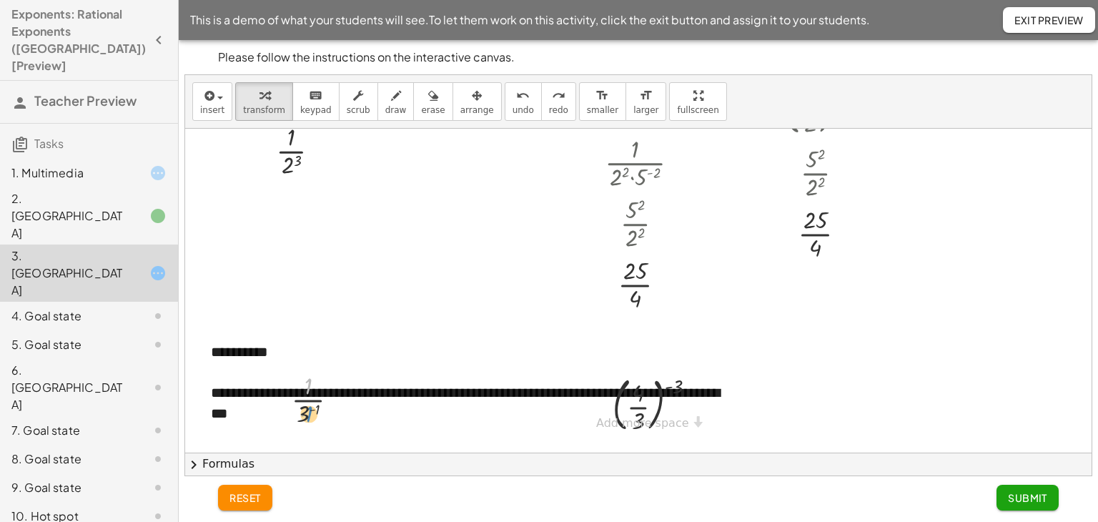
drag, startPoint x: 309, startPoint y: 384, endPoint x: 319, endPoint y: 416, distance: 33.7
click at [310, 412] on div at bounding box center [321, 398] width 72 height 61
drag, startPoint x: 302, startPoint y: 416, endPoint x: 310, endPoint y: 386, distance: 30.6
click at [310, 386] on div at bounding box center [321, 398] width 72 height 61
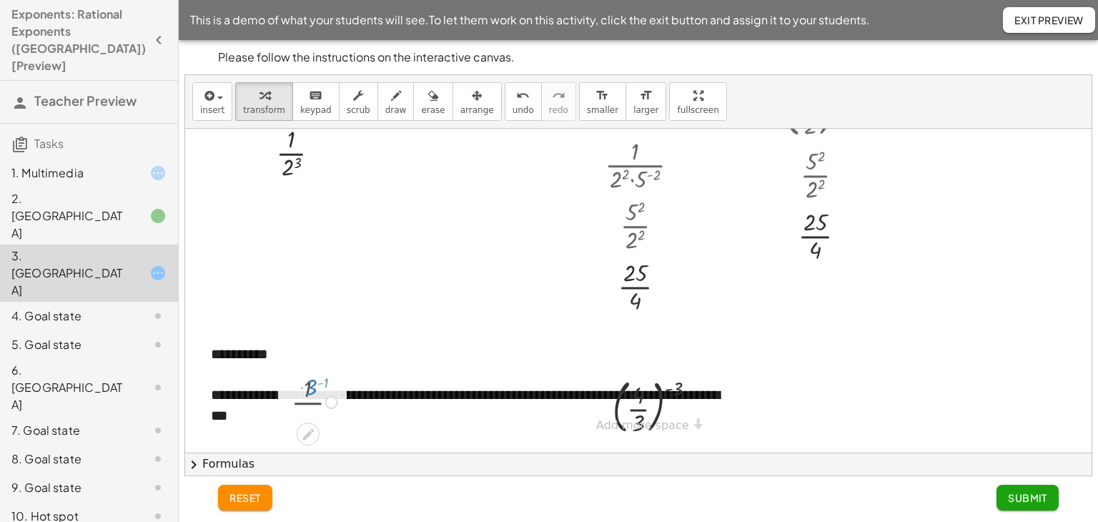
scroll to position [185, 0]
click at [324, 401] on div at bounding box center [328, 402] width 13 height 13
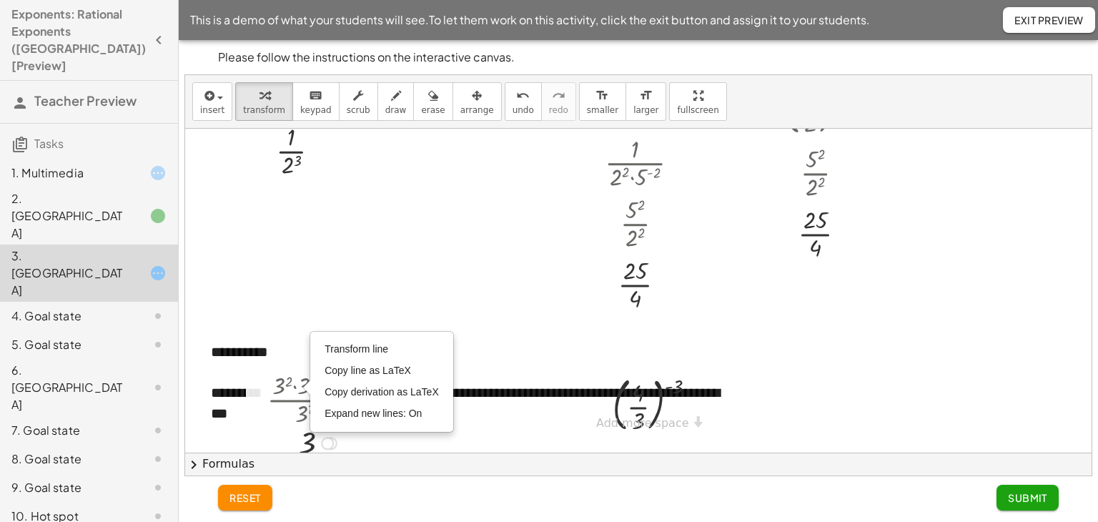
drag, startPoint x: 326, startPoint y: 400, endPoint x: 253, endPoint y: 339, distance: 95.0
click at [308, 443] on div "3 Transform line Copy line as LaTeX Copy derivation as LaTeX Expand new lines: …" at bounding box center [308, 443] width 0 height 0
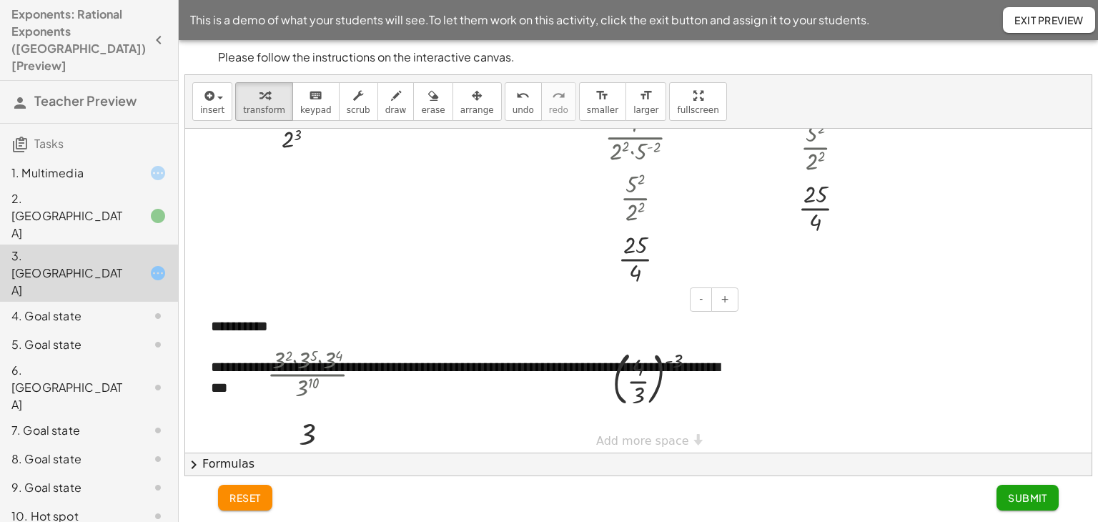
scroll to position [238, 0]
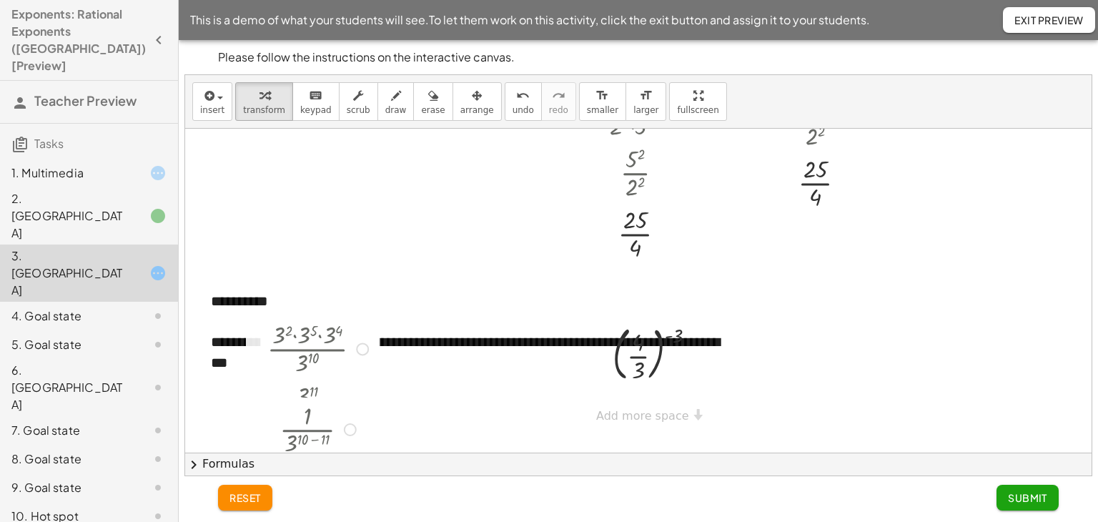
drag, startPoint x: 328, startPoint y: 407, endPoint x: 302, endPoint y: 302, distance: 108.4
click at [321, 521] on html "Exponents: Rational Exponents (IA) [Preview] Teacher Preview Tasks 1. Multimedi…" at bounding box center [549, 261] width 1098 height 522
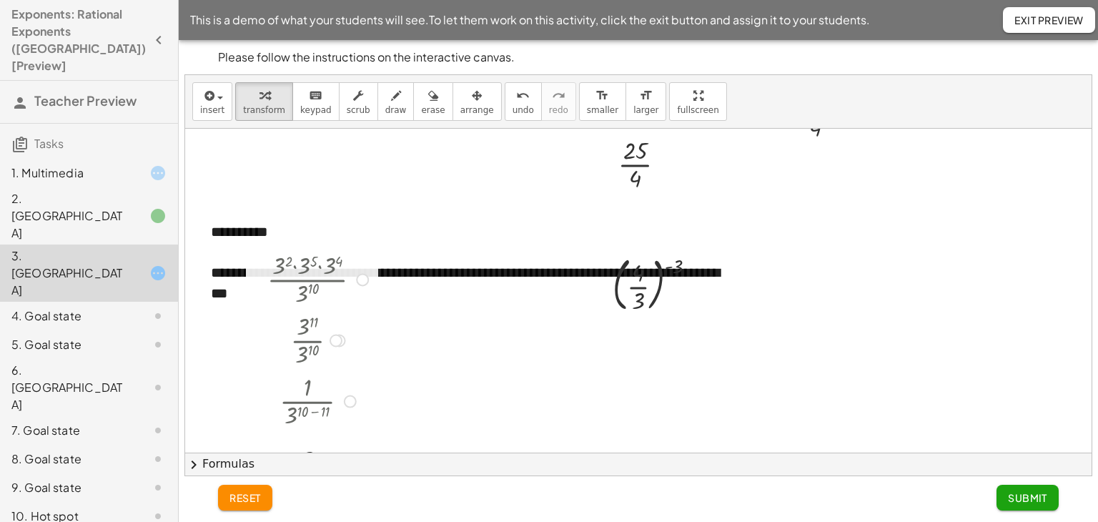
scroll to position [360, 0]
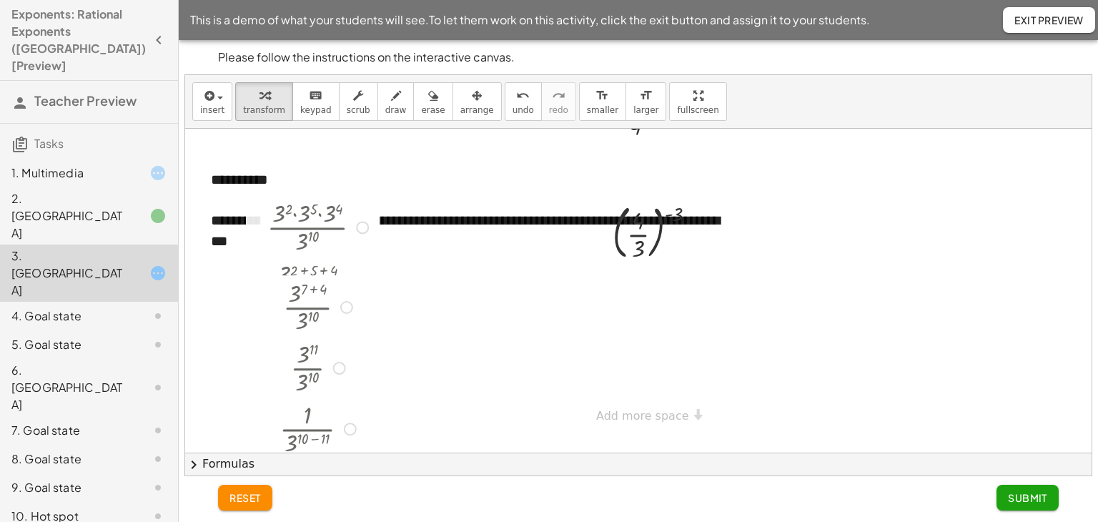
drag, startPoint x: 328, startPoint y: 408, endPoint x: 312, endPoint y: 554, distance: 146.8
click at [312, 521] on html "Exponents: Rational Exponents (IA) [Preview] Teacher Preview Tasks 1. Multimedi…" at bounding box center [549, 261] width 1098 height 522
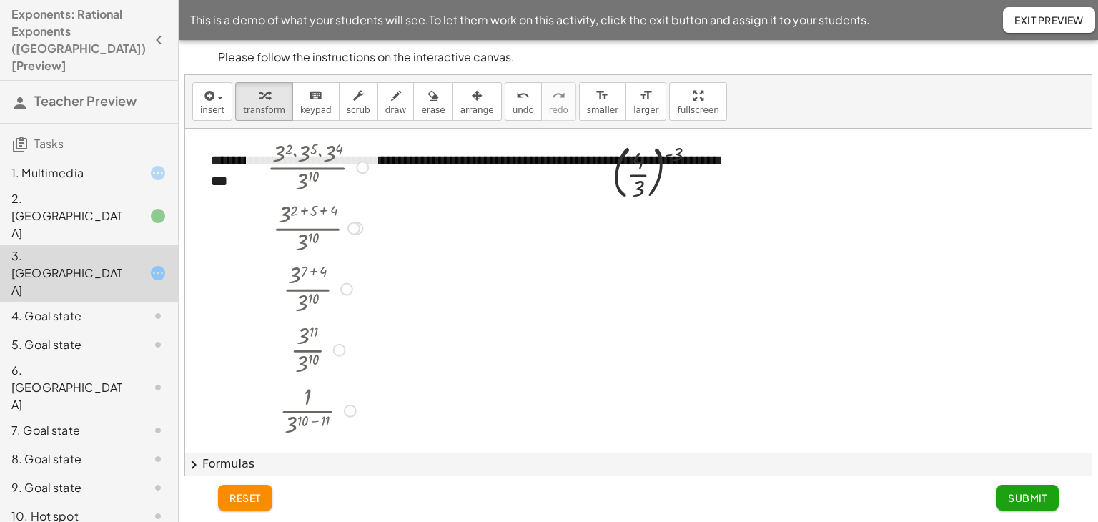
scroll to position [481, 0]
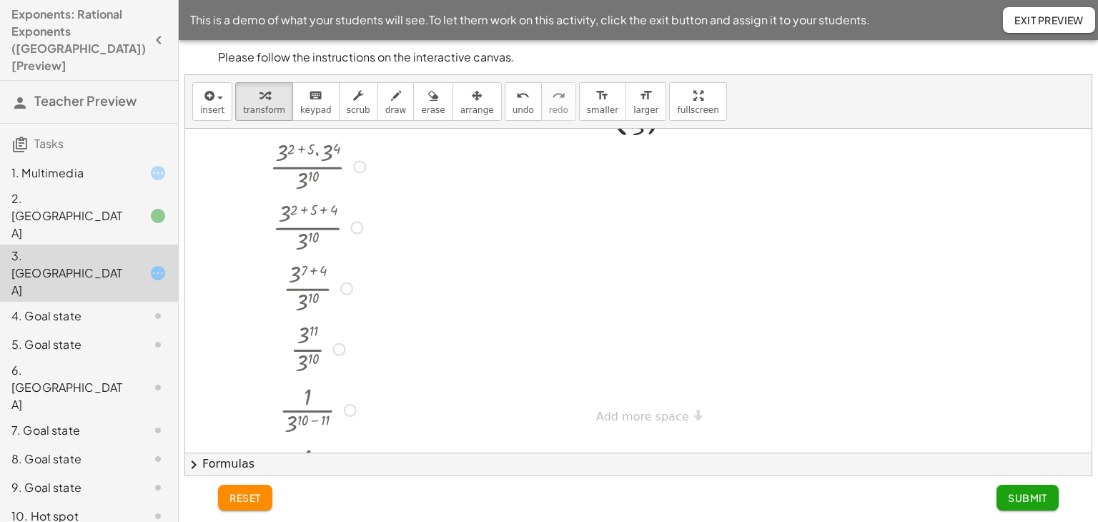
drag, startPoint x: 326, startPoint y: 413, endPoint x: 306, endPoint y: 367, distance: 50.0
click at [333, 521] on html "Exponents: Rational Exponents (IA) [Preview] Teacher Preview Tasks 1. Multimedi…" at bounding box center [549, 261] width 1098 height 522
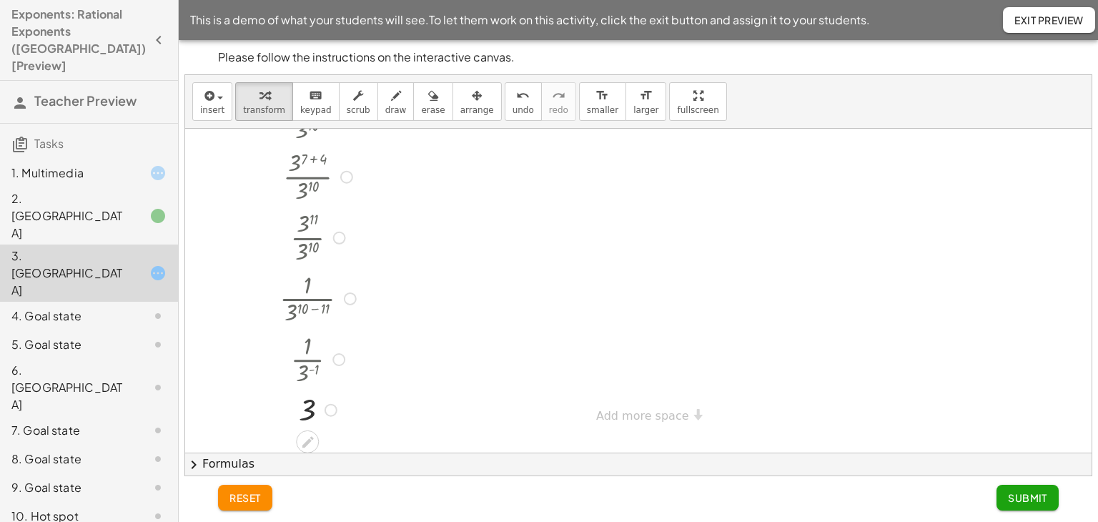
drag, startPoint x: 333, startPoint y: 407, endPoint x: 338, endPoint y: 443, distance: 36.7
click at [338, 443] on div "**********" at bounding box center [638, 291] width 907 height 324
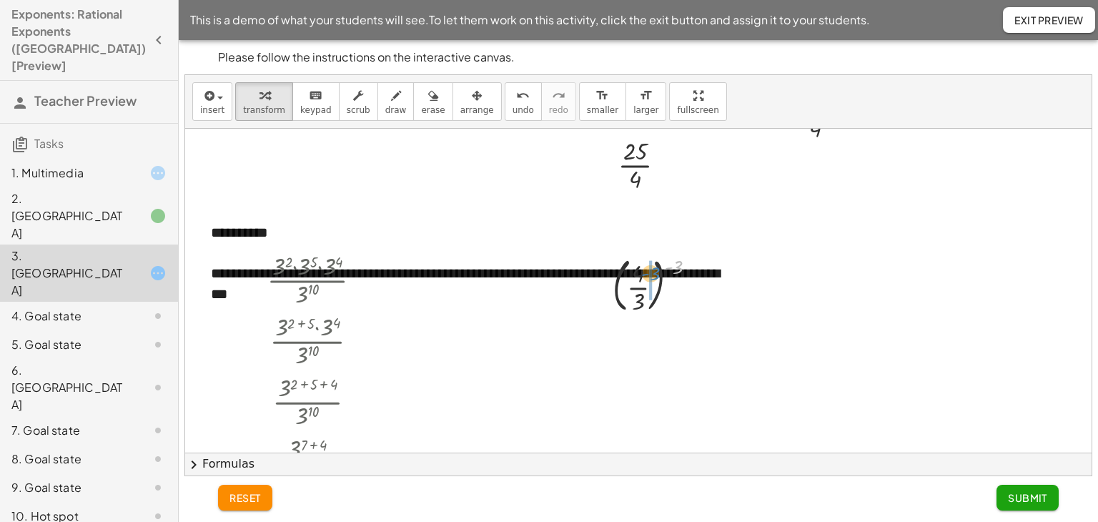
drag, startPoint x: 678, startPoint y: 261, endPoint x: 655, endPoint y: 267, distance: 23.8
click at [655, 267] on div at bounding box center [660, 284] width 109 height 65
click at [642, 333] on div at bounding box center [660, 347] width 109 height 61
click at [679, 345] on div at bounding box center [680, 349] width 13 height 13
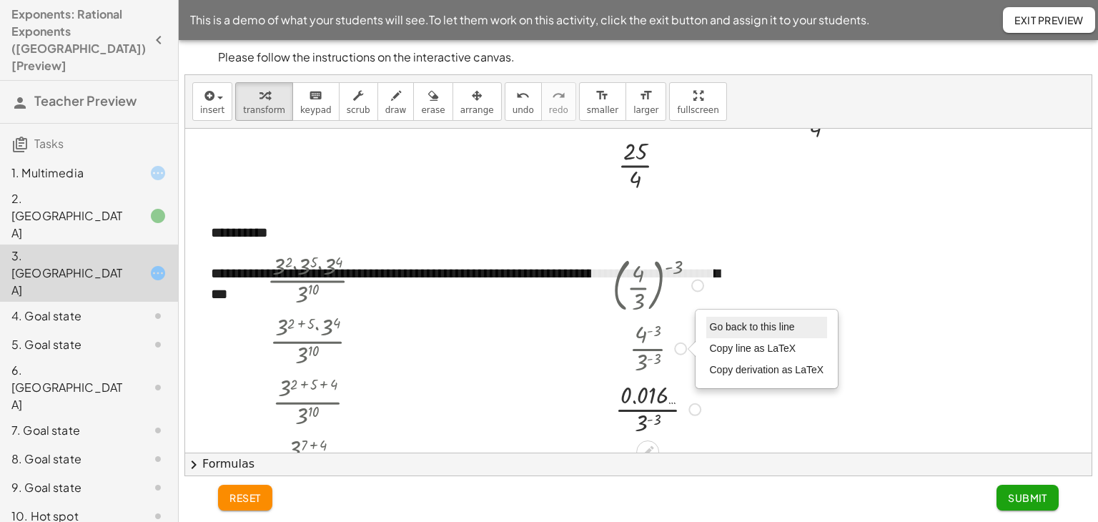
click at [732, 328] on span "Go back to this line" at bounding box center [752, 326] width 85 height 11
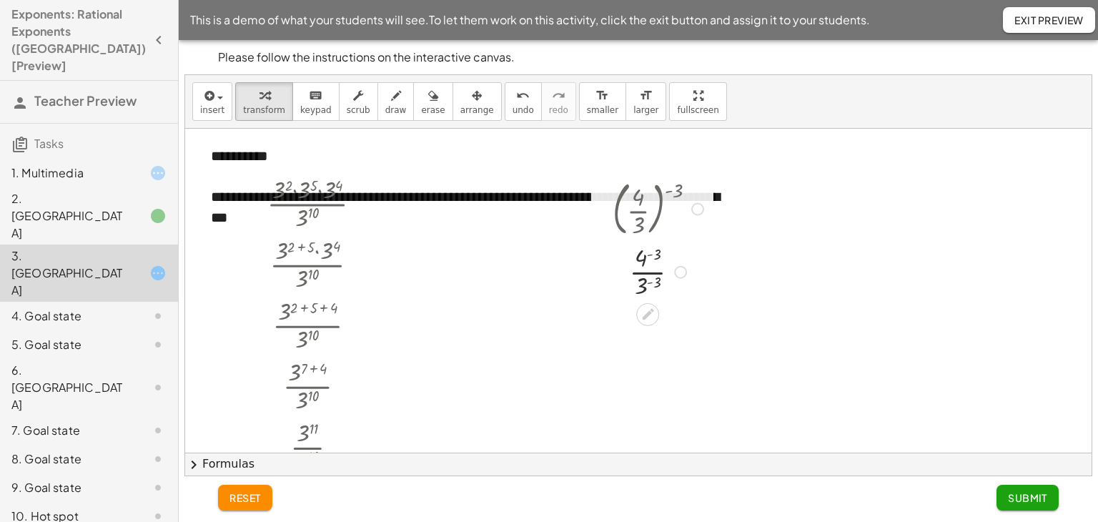
scroll to position [362, 0]
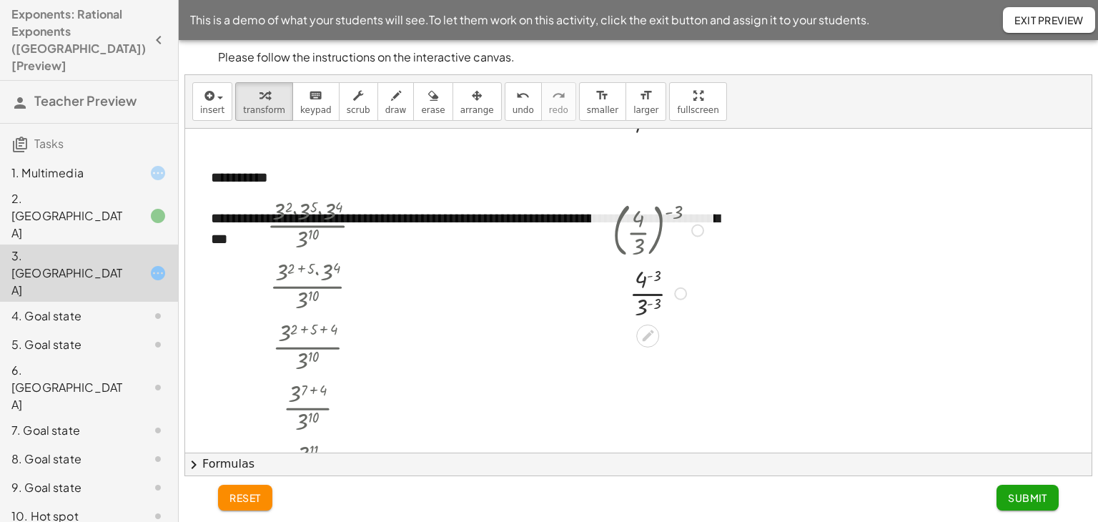
click at [649, 294] on div at bounding box center [660, 292] width 109 height 61
click at [637, 312] on div at bounding box center [660, 292] width 109 height 61
drag, startPoint x: 639, startPoint y: 310, endPoint x: 641, endPoint y: 285, distance: 24.4
click at [641, 285] on div at bounding box center [660, 292] width 109 height 61
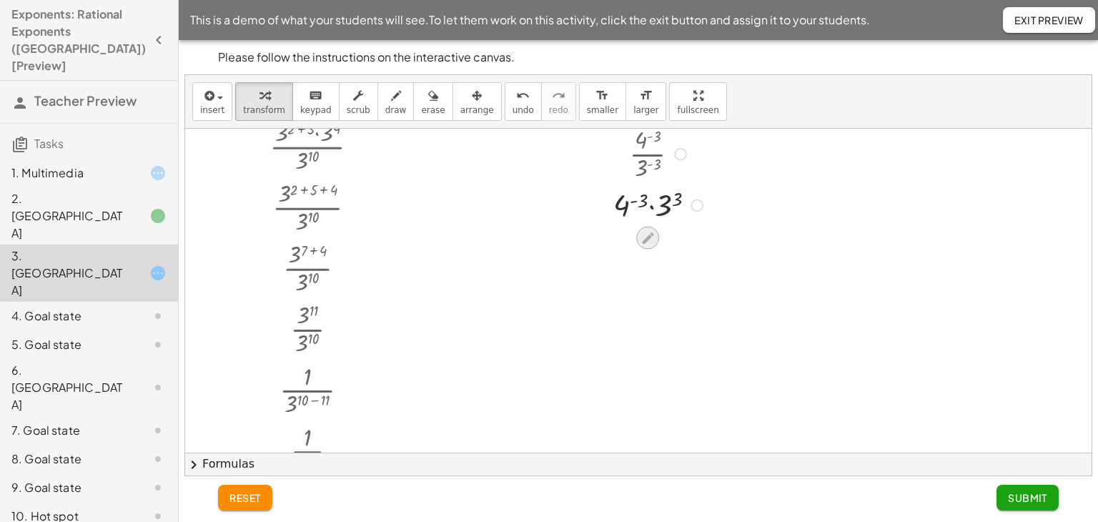
scroll to position [505, 0]
drag, startPoint x: 624, startPoint y: 198, endPoint x: 626, endPoint y: 208, distance: 10.2
click at [626, 208] on div at bounding box center [660, 200] width 109 height 41
click at [616, 205] on div at bounding box center [660, 200] width 109 height 41
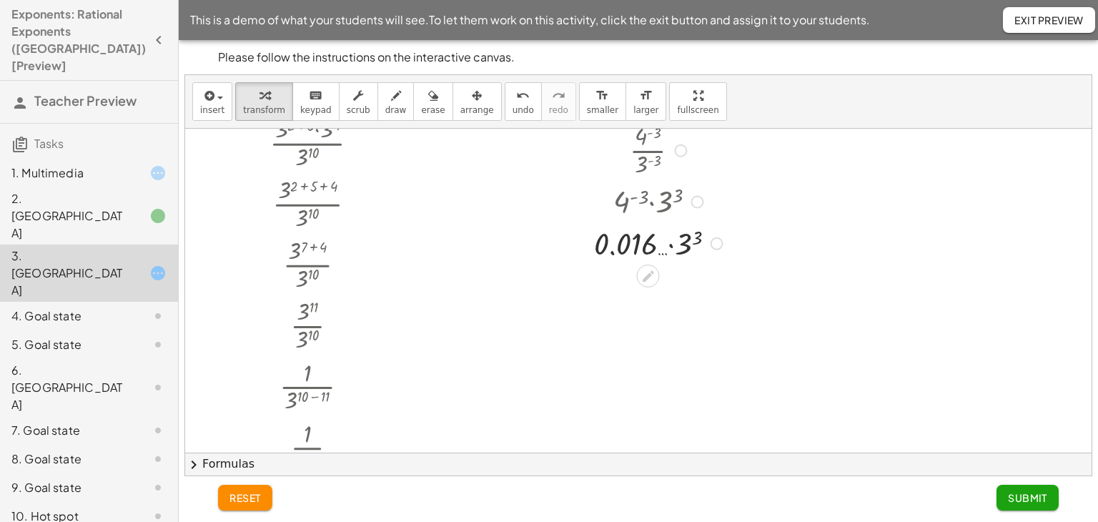
drag, startPoint x: 694, startPoint y: 193, endPoint x: 701, endPoint y: 200, distance: 9.1
click at [695, 194] on div at bounding box center [660, 200] width 147 height 41
click at [697, 200] on div at bounding box center [697, 201] width 13 height 13
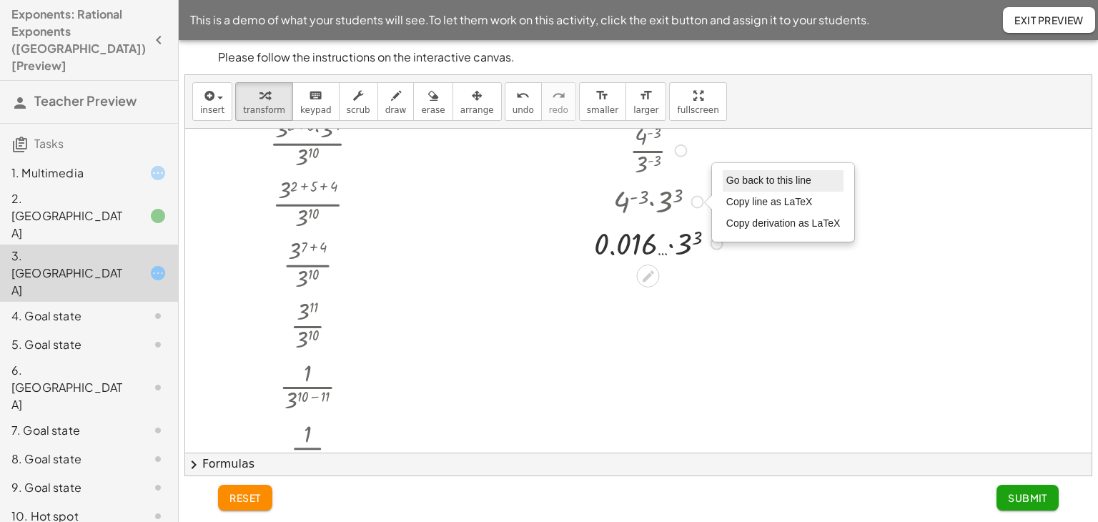
click at [739, 176] on span "Go back to this line" at bounding box center [769, 179] width 85 height 11
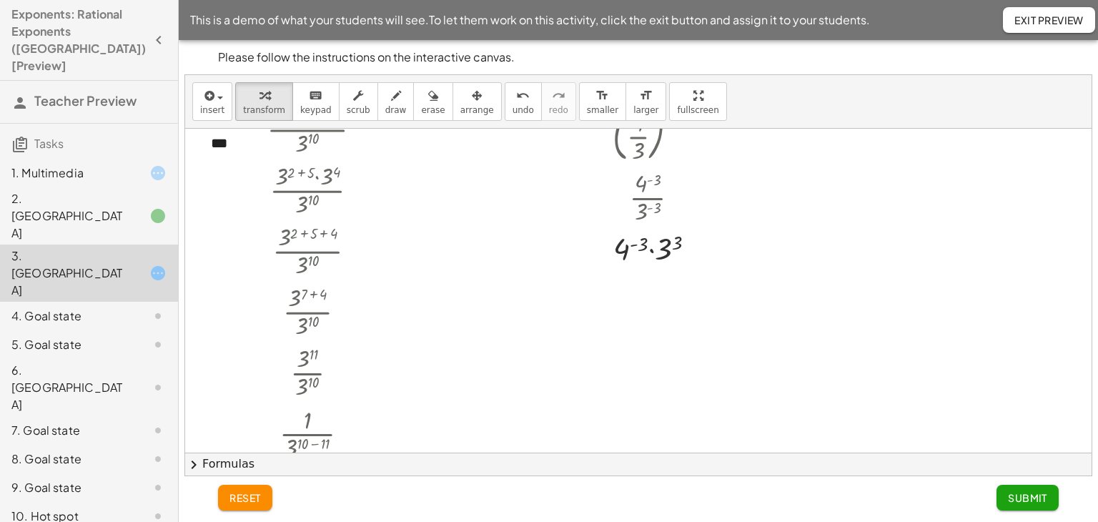
scroll to position [433, 0]
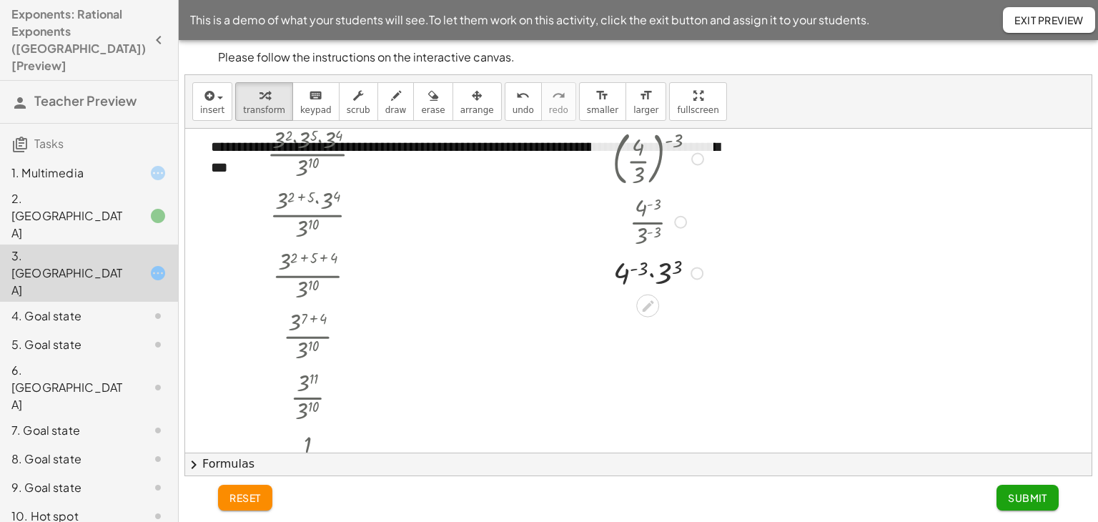
click at [682, 216] on div at bounding box center [680, 222] width 13 height 13
drag, startPoint x: 721, startPoint y: 195, endPoint x: 684, endPoint y: 258, distance: 73.7
click at [721, 195] on span "Go back to this line" at bounding box center [752, 200] width 85 height 11
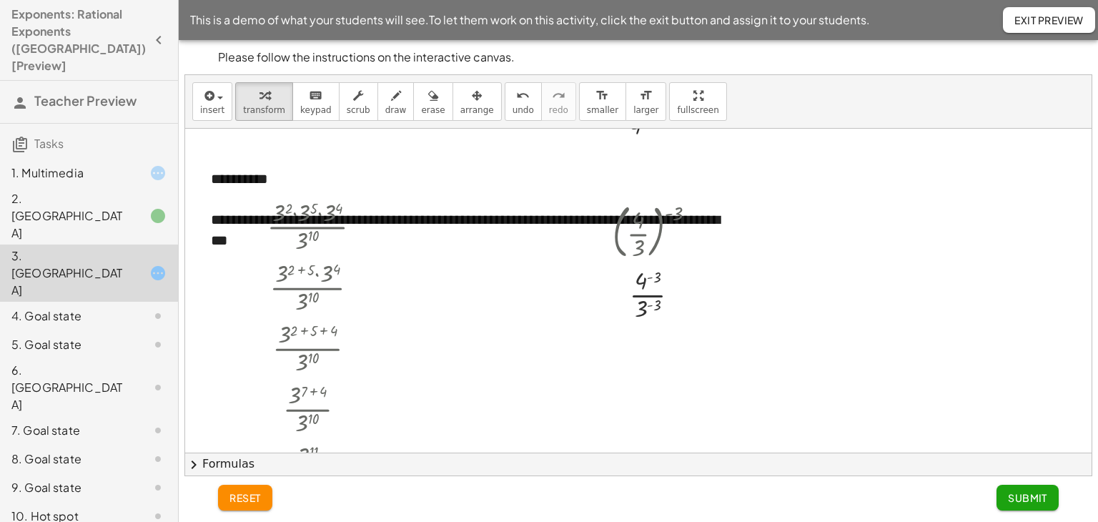
scroll to position [290, 0]
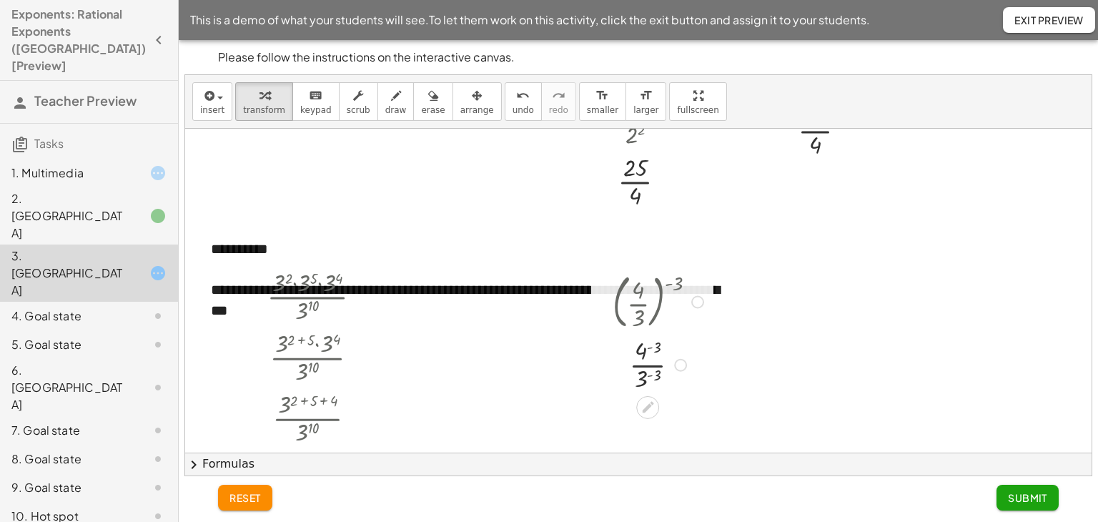
click at [639, 351] on div at bounding box center [660, 363] width 109 height 61
click at [678, 359] on div at bounding box center [680, 365] width 13 height 13
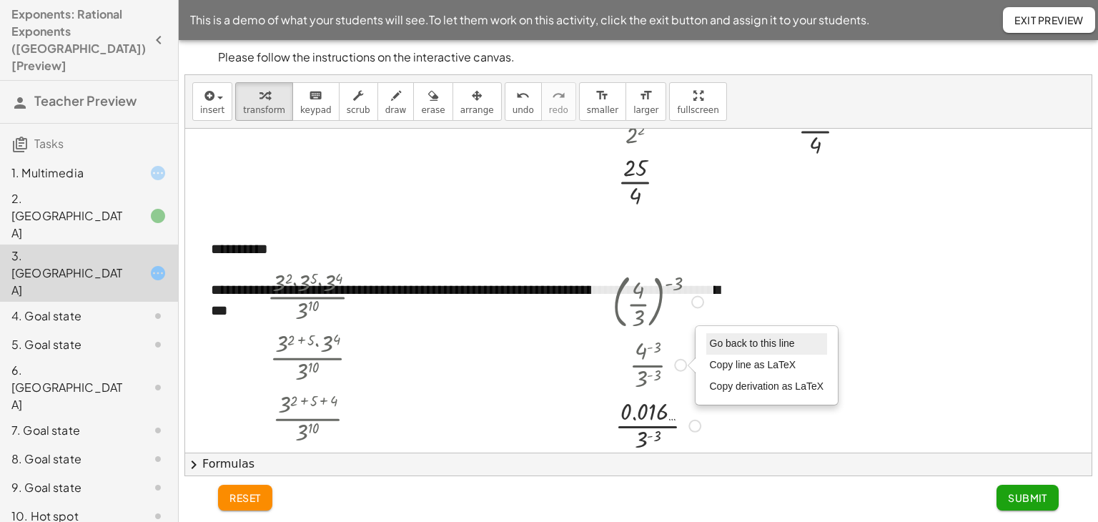
click at [712, 340] on span "Go back to this line" at bounding box center [752, 343] width 85 height 11
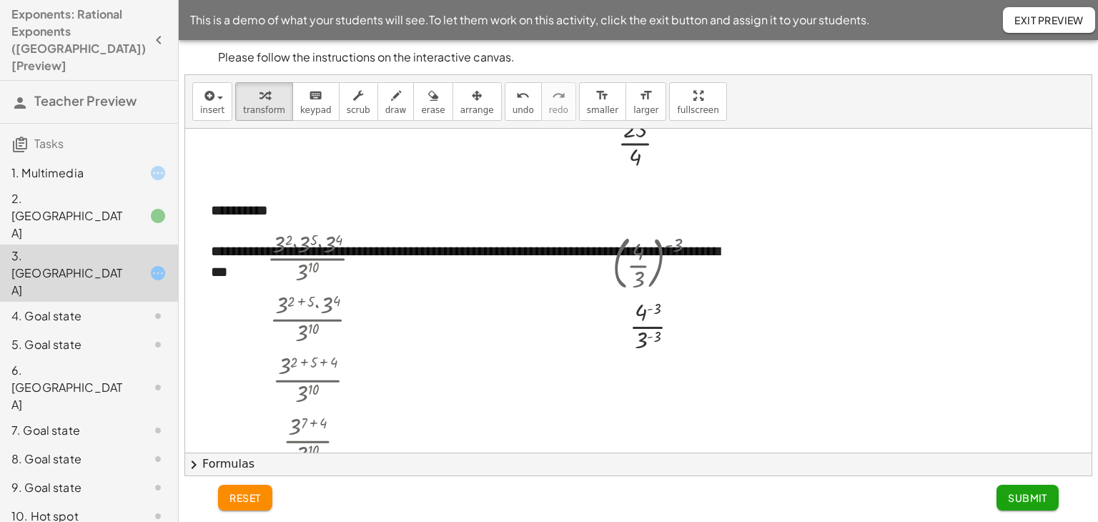
scroll to position [358, 0]
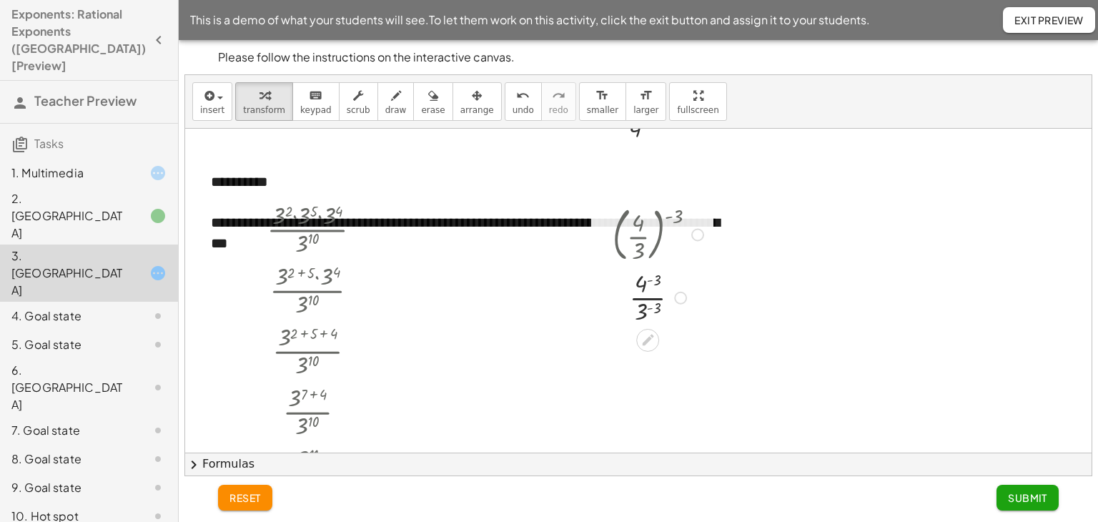
click at [644, 284] on div at bounding box center [660, 296] width 109 height 61
click at [681, 292] on div at bounding box center [680, 298] width 13 height 13
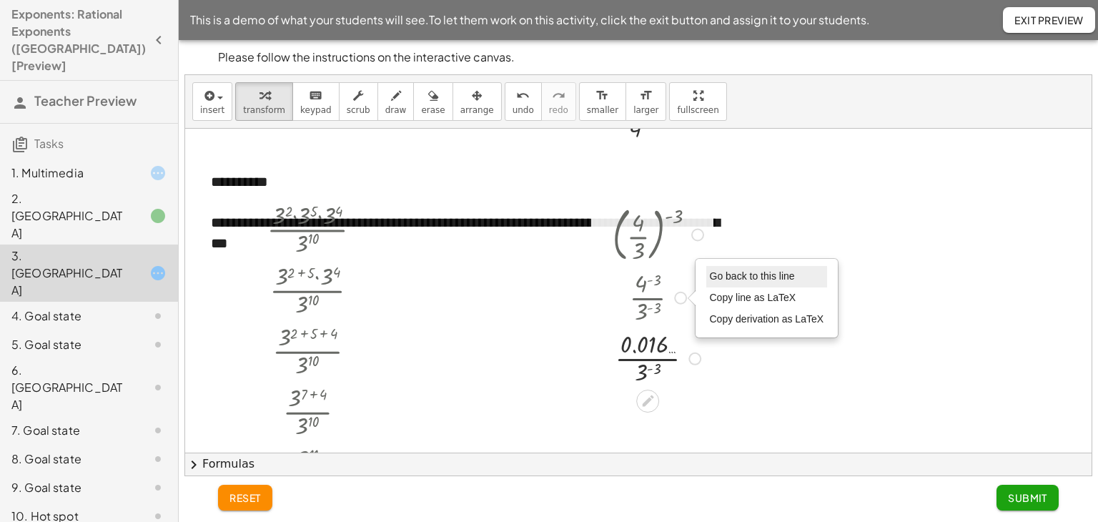
click at [710, 272] on span "Go back to this line" at bounding box center [752, 275] width 85 height 11
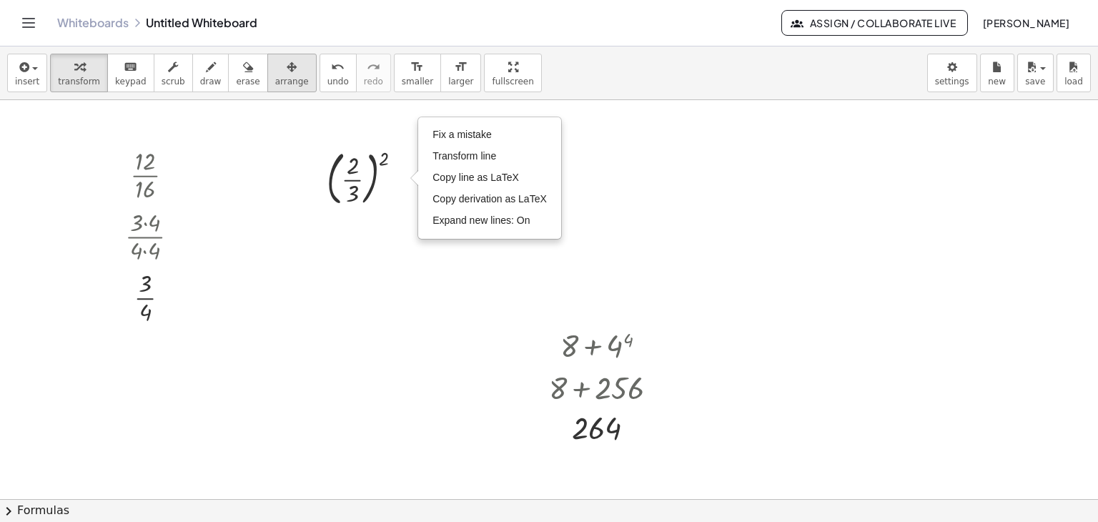
drag, startPoint x: 269, startPoint y: 78, endPoint x: 203, endPoint y: 135, distance: 87.2
click at [275, 84] on span "arrange" at bounding box center [292, 82] width 34 height 10
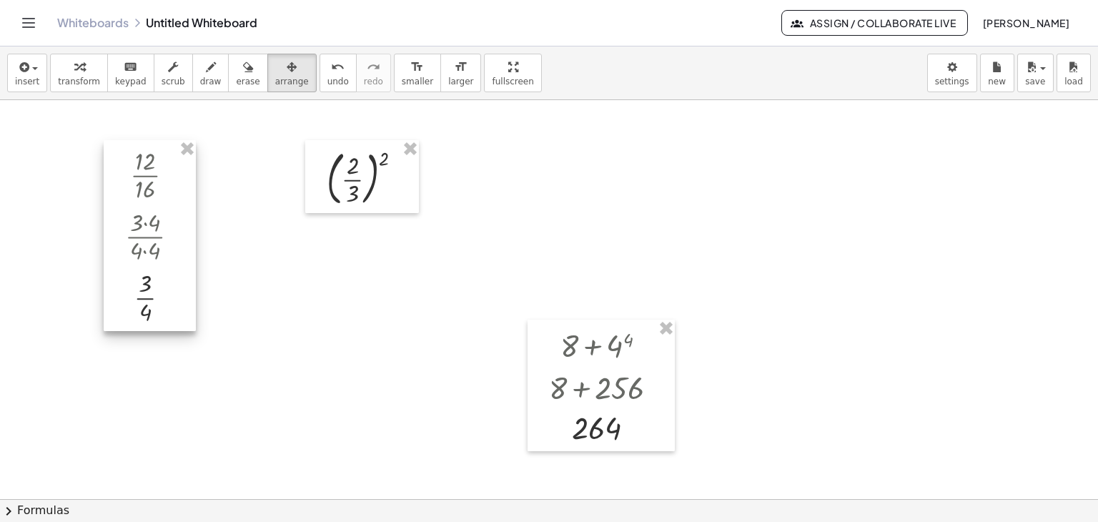
drag, startPoint x: 189, startPoint y: 149, endPoint x: 405, endPoint y: 167, distance: 216.7
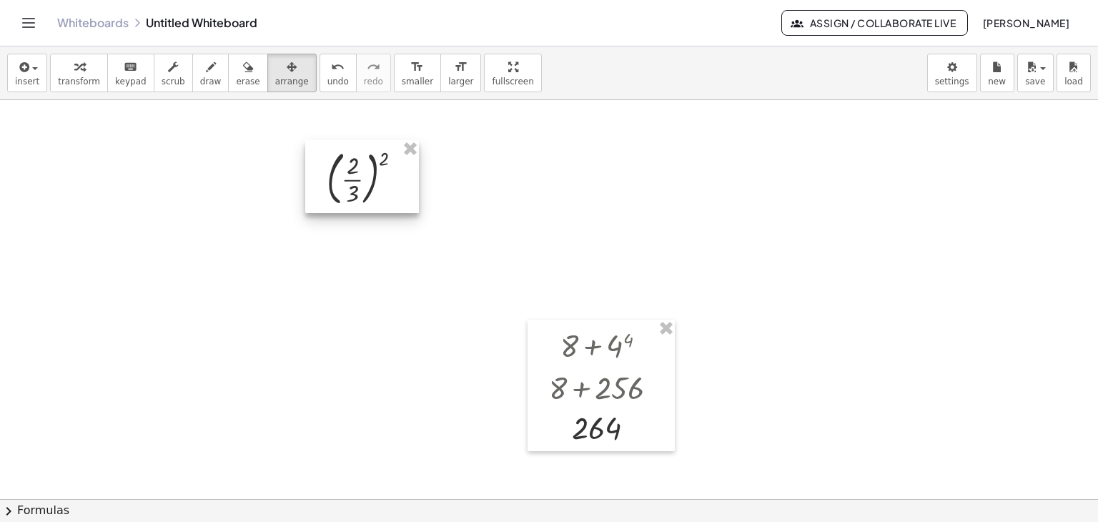
drag, startPoint x: 410, startPoint y: 147, endPoint x: 541, endPoint y: 235, distance: 157.3
click at [426, 157] on div "+ 8 + 4 4 + 8 + 256 264 ( · 2 · 3 ) 2 Fix a mistake Transform line Copy line as…" at bounding box center [549, 505] width 1098 height 810
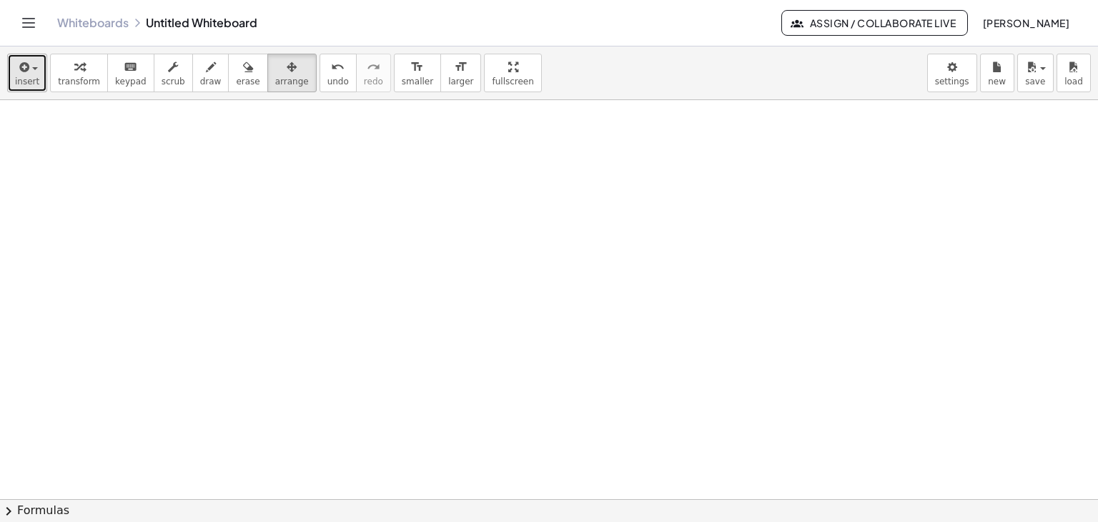
click at [43, 84] on button "insert" at bounding box center [27, 73] width 40 height 39
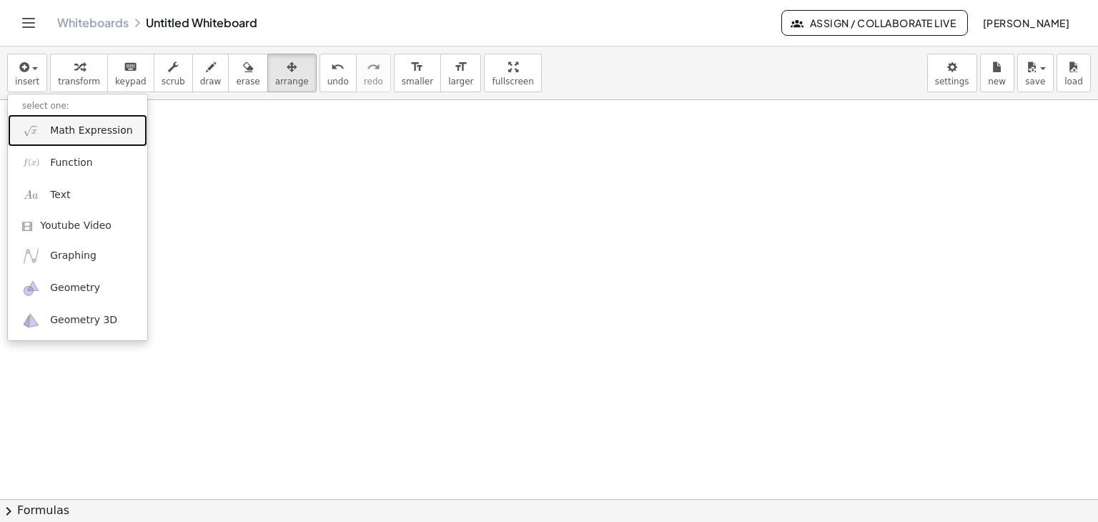
click at [78, 134] on span "Math Expression" at bounding box center [91, 131] width 82 height 14
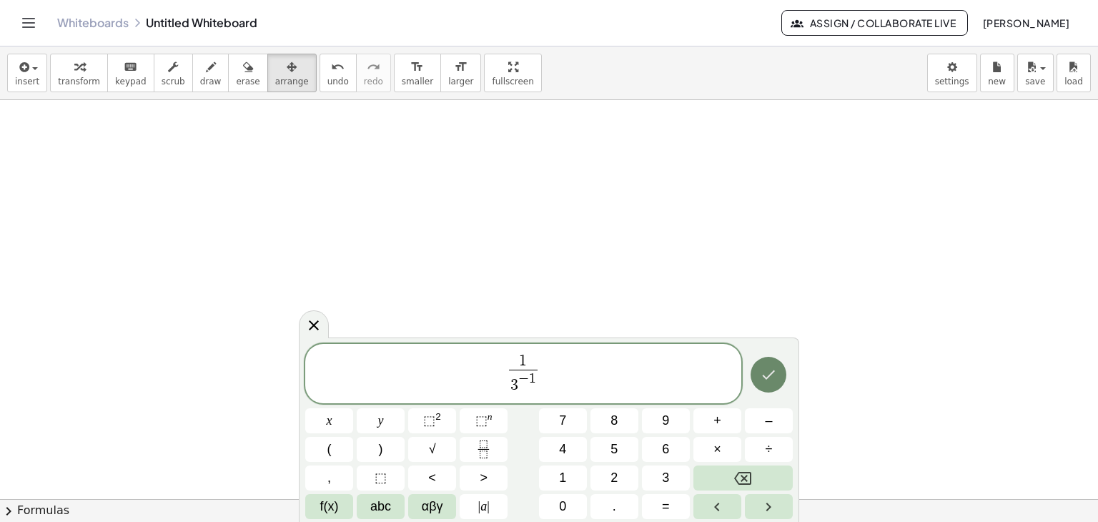
click at [771, 375] on icon "Done" at bounding box center [768, 374] width 17 height 17
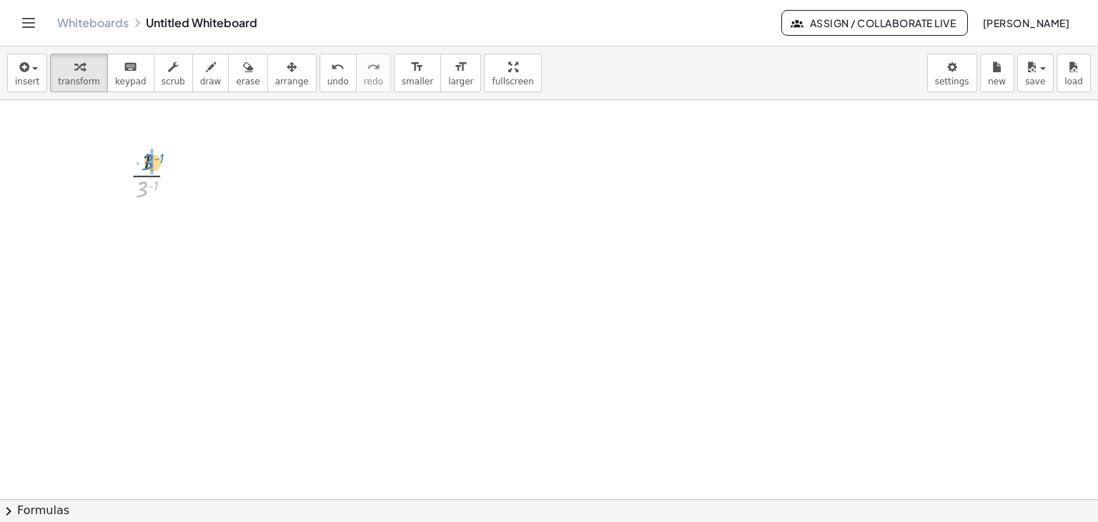
drag, startPoint x: 140, startPoint y: 192, endPoint x: 146, endPoint y: 165, distance: 27.8
click at [146, 165] on div at bounding box center [159, 175] width 73 height 62
drag, startPoint x: 166, startPoint y: 224, endPoint x: 170, endPoint y: 302, distance: 78.1
click at [170, 302] on div "· 1 · 3 ( - 1 ) 3" at bounding box center [549, 505] width 1098 height 810
drag, startPoint x: 154, startPoint y: 290, endPoint x: 169, endPoint y: 225, distance: 67.3
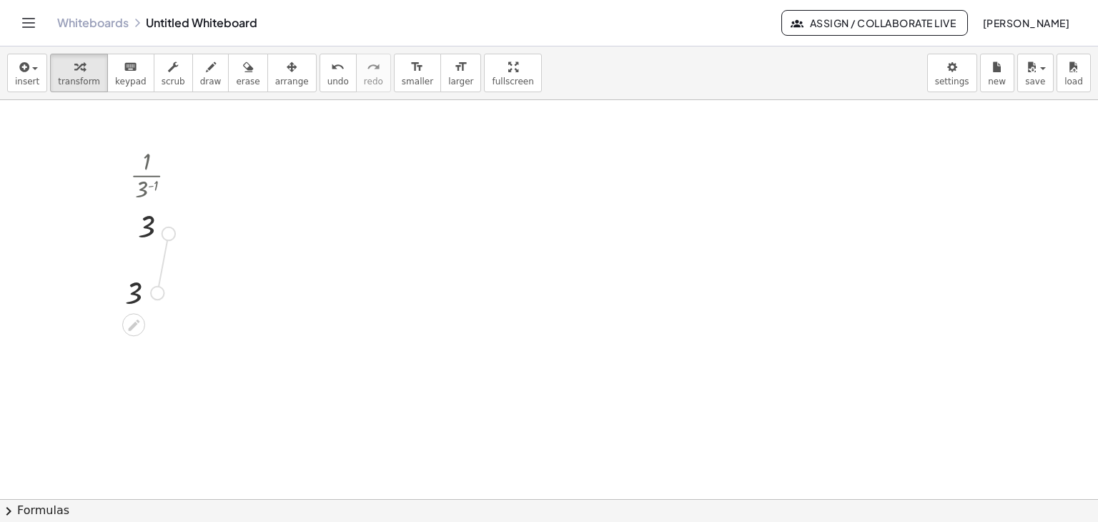
click at [169, 225] on div "· 1 · 3 ( - 1 ) 3 3" at bounding box center [549, 505] width 1098 height 810
drag, startPoint x: 144, startPoint y: 190, endPoint x: 147, endPoint y: 169, distance: 20.2
click at [147, 169] on div at bounding box center [159, 175] width 73 height 62
click at [177, 175] on div at bounding box center [178, 175] width 13 height 13
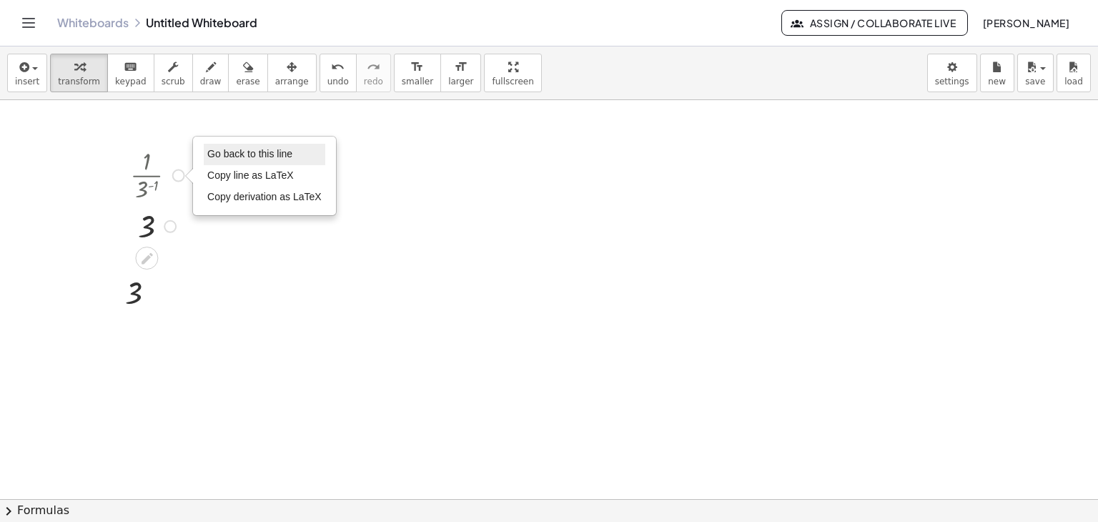
click at [230, 152] on span "Go back to this line" at bounding box center [249, 153] width 85 height 11
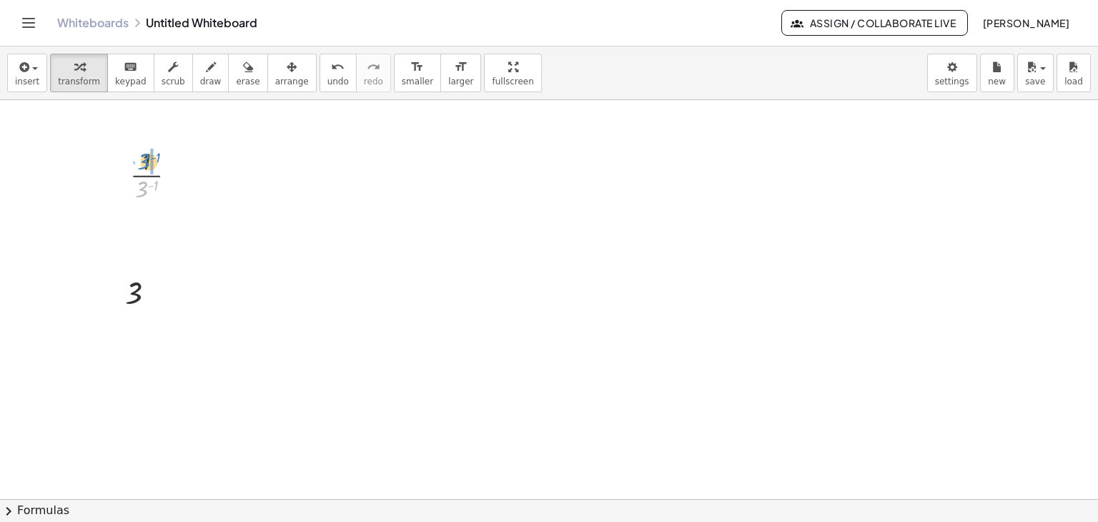
drag, startPoint x: 139, startPoint y: 196, endPoint x: 141, endPoint y: 168, distance: 28.0
click at [141, 168] on div at bounding box center [159, 175] width 73 height 62
click at [275, 77] on span "arrange" at bounding box center [292, 82] width 34 height 10
